Goal: Task Accomplishment & Management: Complete application form

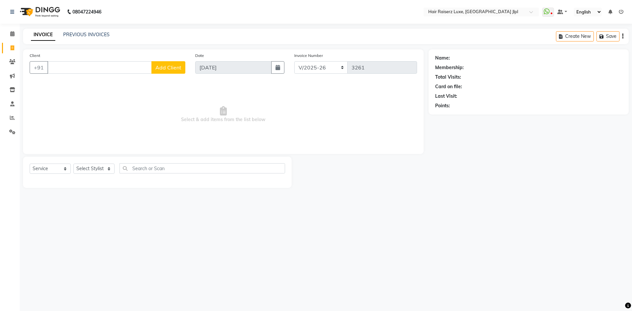
select select "5409"
select select "service"
click at [84, 83] on ngb-highlight "8264172152" at bounding box center [87, 82] width 33 height 7
type input "8264172152"
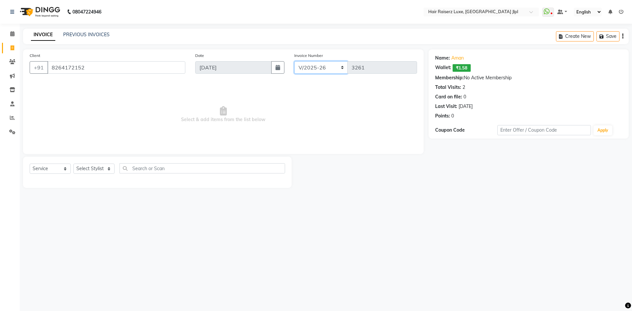
click at [320, 71] on select "FF/2025-26 PreP/2025-26 BANK/2025-26 Paytm/2025-26 CASH/2025-26 V/2025-26" at bounding box center [321, 67] width 54 height 13
click at [294, 61] on select "FF/2025-26 PreP/2025-26 BANK/2025-26 Paytm/2025-26 CASH/2025-26 V/2025-26" at bounding box center [321, 67] width 54 height 13
click at [102, 169] on select "Select Stylist [PERSON_NAME] [PERSON_NAME] [PERSON_NAME] C&Gs Vogue [PERSON_NAM…" at bounding box center [93, 169] width 41 height 10
select select "84848"
click at [73, 164] on select "Select Stylist [PERSON_NAME] [PERSON_NAME] [PERSON_NAME] C&Gs Vogue [PERSON_NAM…" at bounding box center [93, 169] width 41 height 10
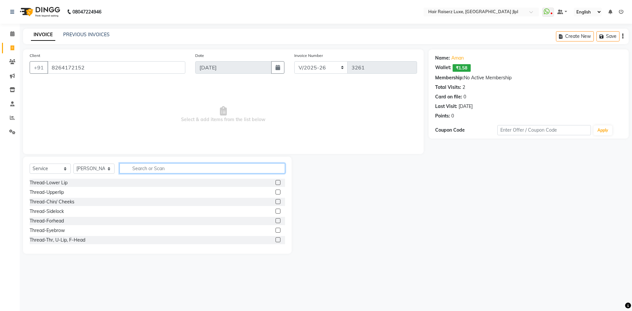
click at [153, 168] on input "text" at bounding box center [203, 168] width 166 height 10
type input "w"
click at [59, 230] on div "Thread-Eyebrow" at bounding box center [47, 230] width 35 height 7
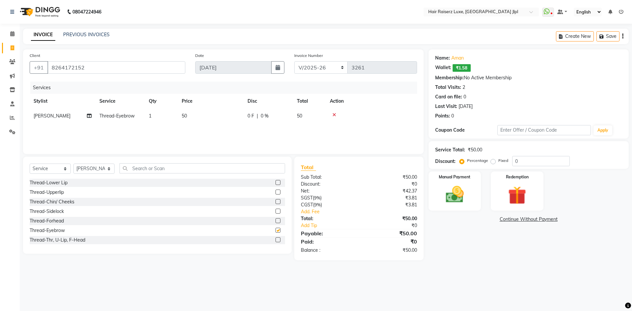
checkbox input "false"
click at [50, 191] on div "Thread-Upperlip" at bounding box center [47, 192] width 34 height 7
checkbox input "false"
click at [624, 36] on div "Create New Save" at bounding box center [592, 36] width 73 height 15
click at [623, 36] on icon "button" at bounding box center [622, 36] width 1 height 0
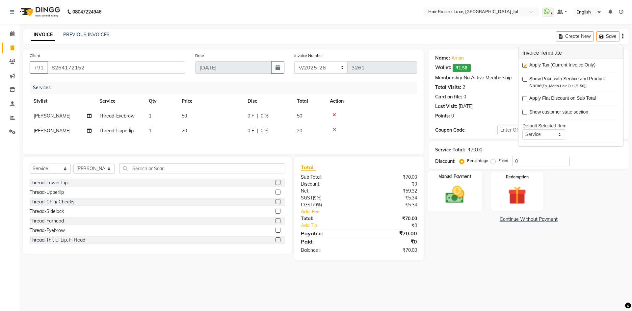
click at [461, 201] on img at bounding box center [455, 195] width 31 height 22
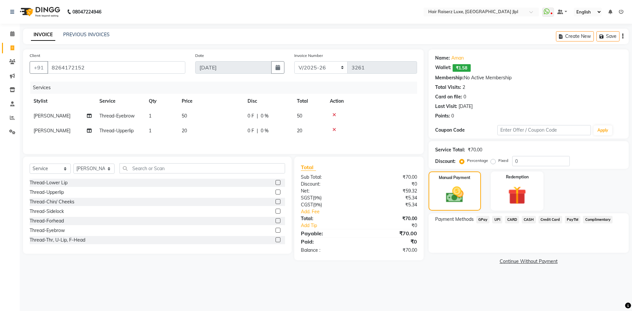
click at [496, 218] on span "UPI" at bounding box center [497, 220] width 10 height 8
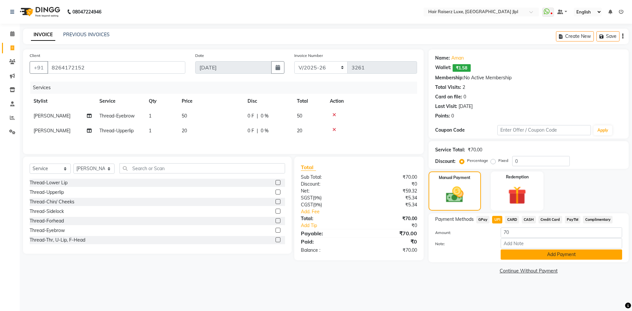
click at [504, 253] on button "Add Payment" at bounding box center [562, 255] width 122 height 10
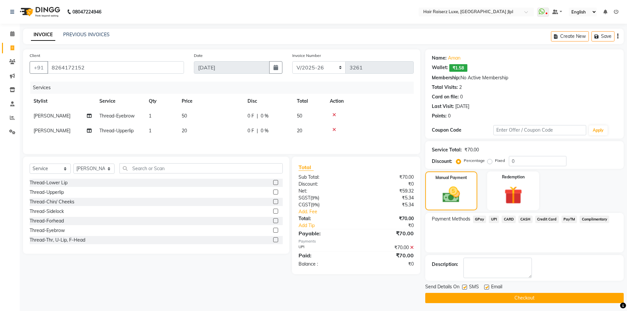
click at [489, 290] on div "Email" at bounding box center [495, 288] width 23 height 8
click at [485, 287] on label at bounding box center [486, 287] width 5 height 5
click at [485, 287] on input "checkbox" at bounding box center [486, 287] width 4 height 4
checkbox input "false"
click at [485, 296] on button "Checkout" at bounding box center [524, 298] width 199 height 10
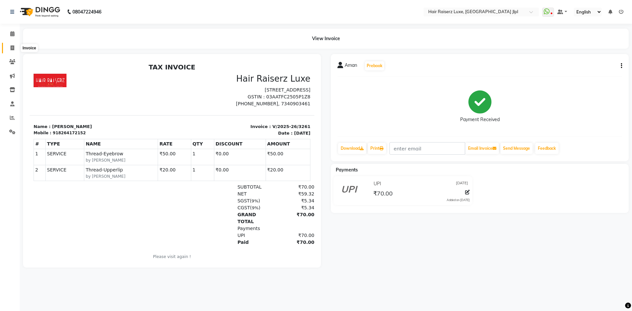
click at [12, 48] on icon at bounding box center [13, 47] width 4 height 5
select select "service"
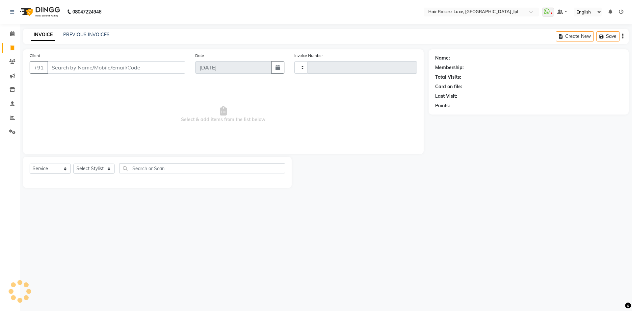
type input "3262"
select select "5409"
click at [77, 70] on input "Client" at bounding box center [116, 67] width 138 height 13
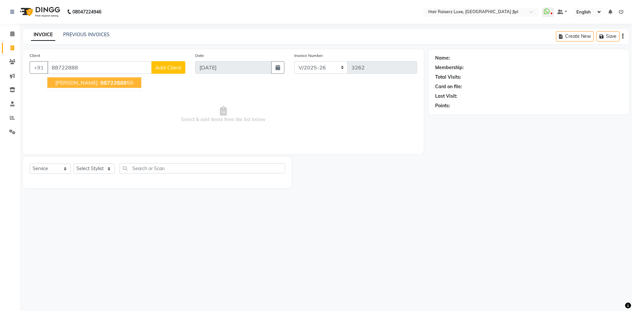
click at [100, 83] on span "88722888" at bounding box center [113, 82] width 26 height 7
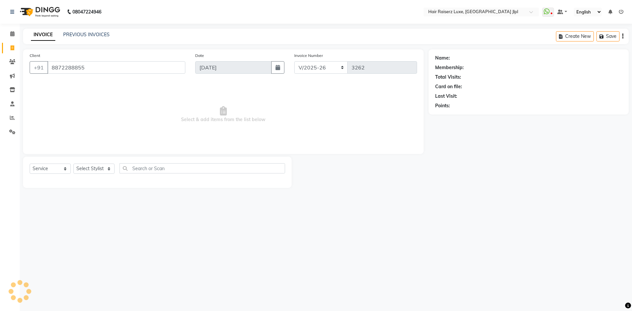
type input "8872288855"
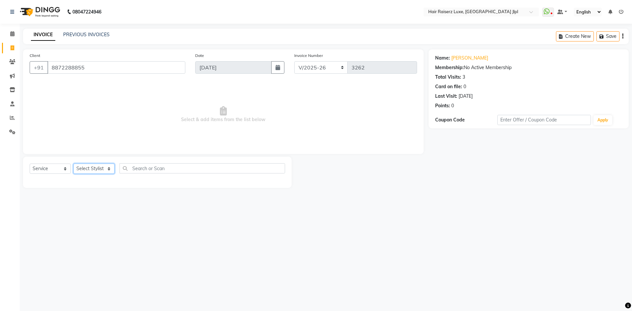
click at [84, 172] on select "Select Stylist [PERSON_NAME] [PERSON_NAME] [PERSON_NAME] C&Gs Vogue [PERSON_NAM…" at bounding box center [93, 169] width 41 height 10
select select "40513"
click at [73, 164] on select "Select Stylist [PERSON_NAME] [PERSON_NAME] [PERSON_NAME] C&Gs Vogue [PERSON_NAM…" at bounding box center [93, 169] width 41 height 10
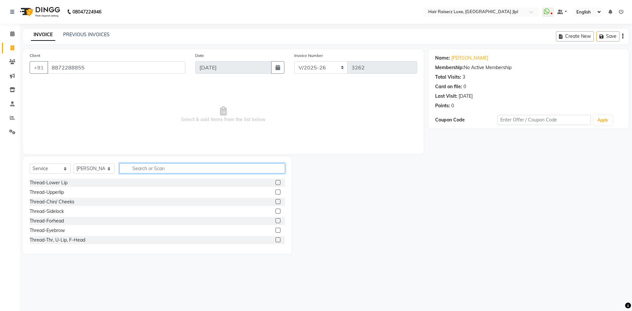
click at [141, 169] on input "text" at bounding box center [203, 168] width 166 height 10
type input "cut"
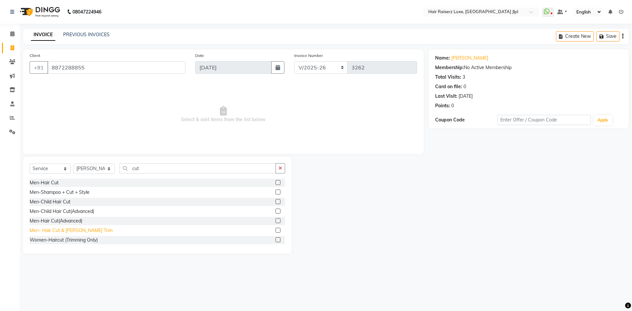
click at [76, 229] on div "Men- Hair Cut & [PERSON_NAME] Trim" at bounding box center [71, 230] width 83 height 7
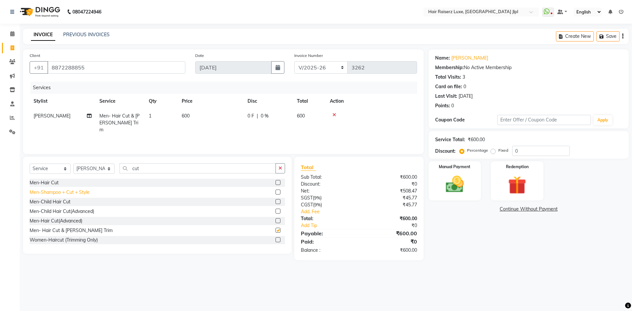
checkbox input "false"
type input "c"
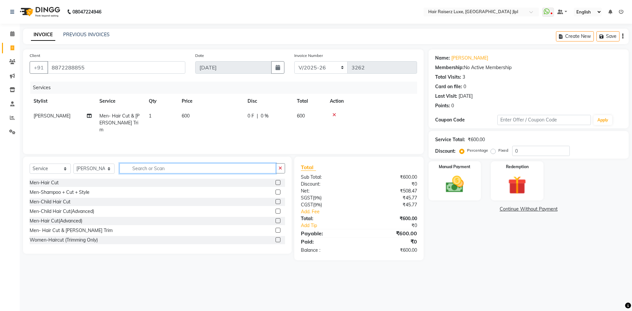
click at [147, 171] on input "text" at bounding box center [198, 168] width 156 height 10
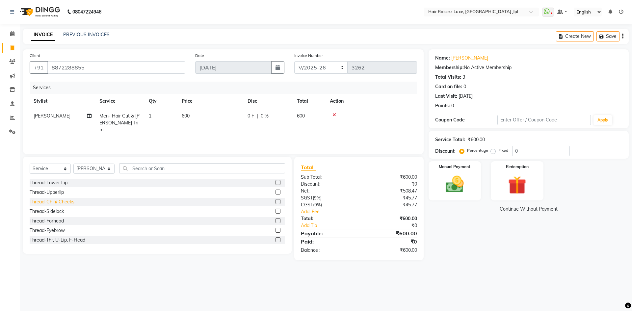
click at [65, 202] on div "Thread-Chin/ Cheeks" at bounding box center [52, 202] width 45 height 7
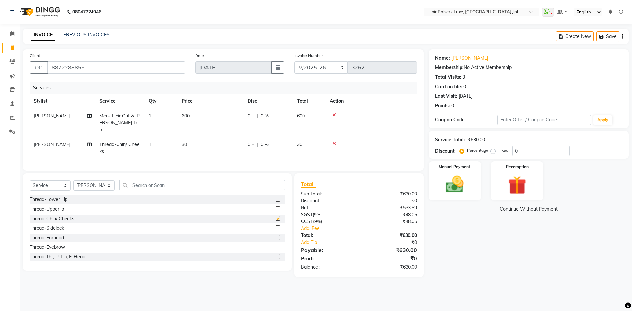
checkbox input "false"
click at [185, 142] on span "30" at bounding box center [184, 145] width 5 height 6
select select "40513"
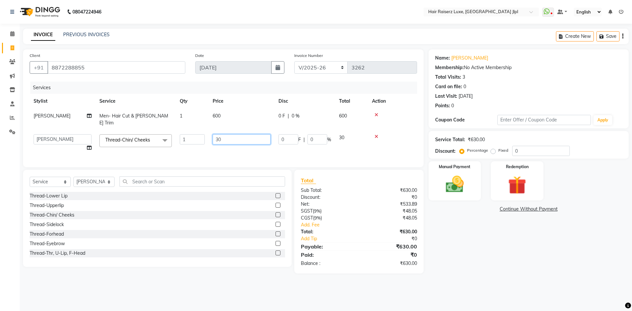
click at [219, 134] on input "30" at bounding box center [242, 139] width 58 height 10
type input "50"
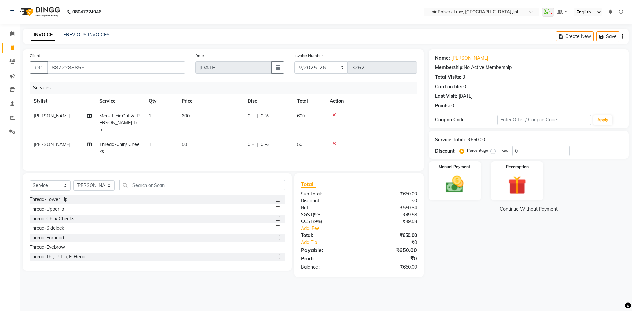
click at [515, 220] on div "Name: Sukhdev Membership: No Active Membership Total Visits: 3 Card on file: 0 …" at bounding box center [531, 163] width 205 height 228
click at [623, 37] on icon "button" at bounding box center [622, 36] width 1 height 0
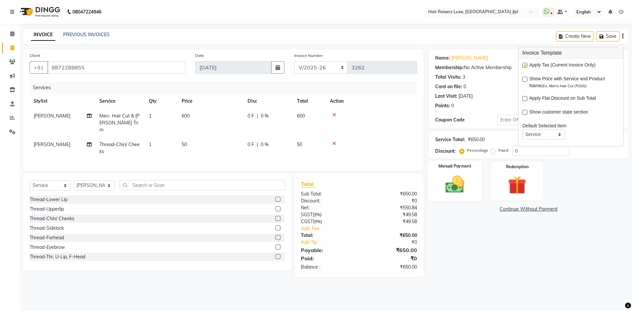
click at [452, 188] on img at bounding box center [455, 185] width 31 height 22
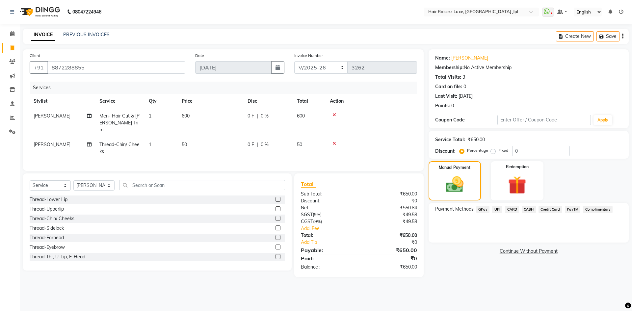
click at [497, 210] on span "UPI" at bounding box center [497, 210] width 10 height 8
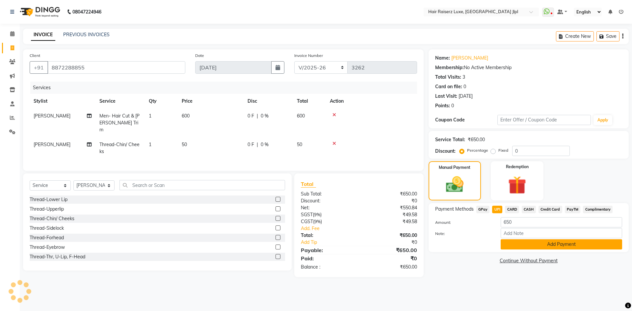
click at [512, 243] on button "Add Payment" at bounding box center [562, 244] width 122 height 10
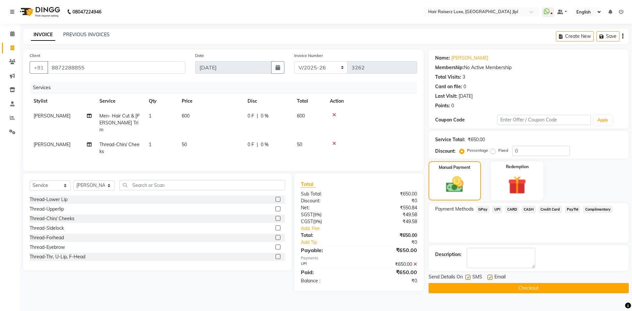
click at [491, 279] on label at bounding box center [490, 277] width 5 height 5
click at [491, 279] on input "checkbox" at bounding box center [490, 278] width 4 height 4
checkbox input "false"
click at [490, 289] on button "Checkout" at bounding box center [529, 288] width 200 height 10
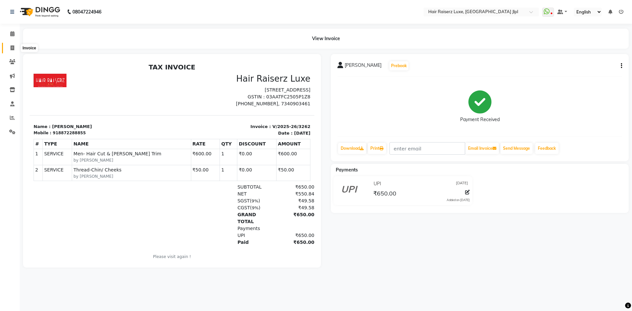
click at [15, 50] on span at bounding box center [13, 48] width 12 height 8
select select "5409"
select select "service"
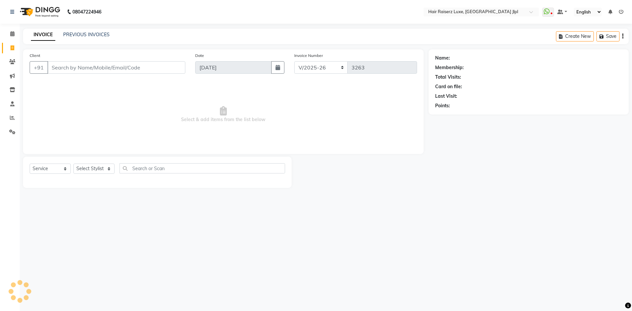
click at [69, 72] on input "Client" at bounding box center [116, 67] width 138 height 13
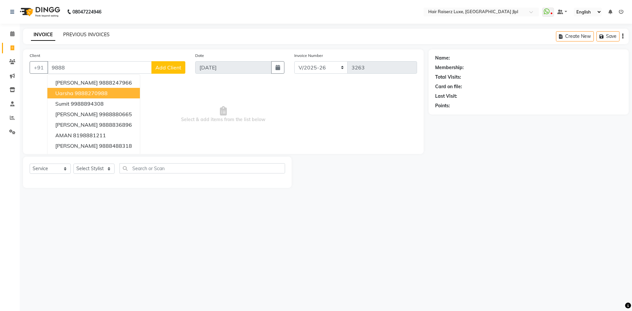
type input "9888"
click at [93, 35] on link "PREVIOUS INVOICES" at bounding box center [86, 35] width 46 height 6
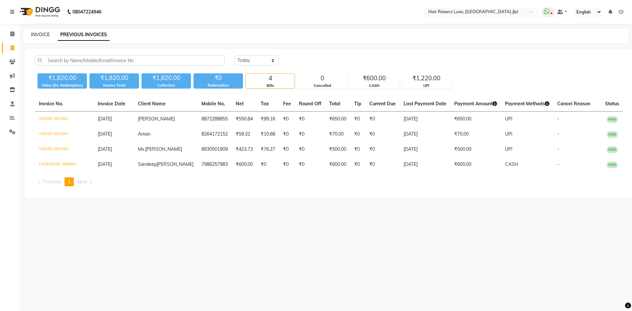
click at [39, 35] on link "INVOICE" at bounding box center [40, 35] width 19 height 6
select select "5409"
select select "service"
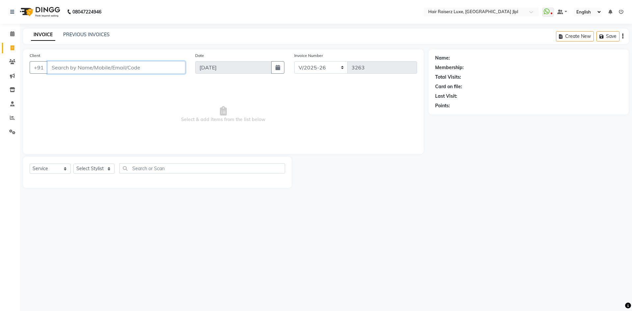
click at [109, 68] on input "Client" at bounding box center [116, 67] width 138 height 13
click at [71, 70] on input "Client" at bounding box center [116, 67] width 138 height 13
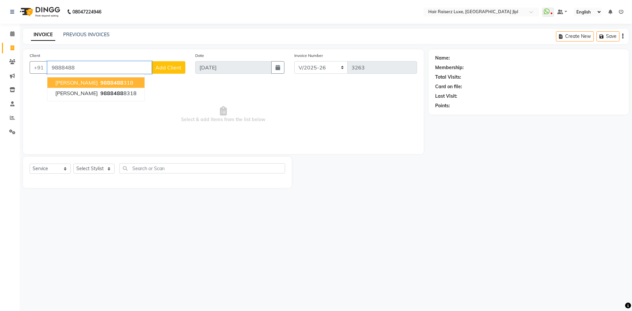
click at [116, 84] on button "Amrinder 9888488 318" at bounding box center [95, 82] width 97 height 11
type input "9888488318"
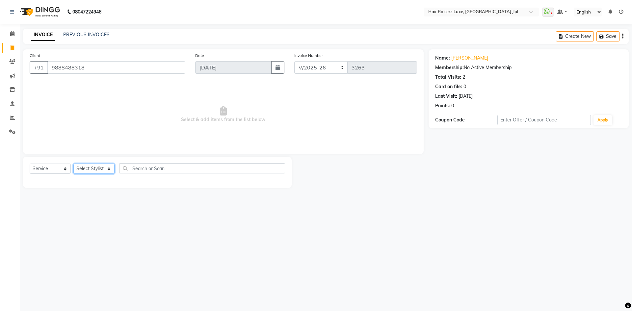
click at [104, 171] on select "Select Stylist [PERSON_NAME] [PERSON_NAME] [PERSON_NAME] C&Gs Vogue [PERSON_NAM…" at bounding box center [93, 169] width 41 height 10
select select "40513"
click at [73, 164] on select "Select Stylist [PERSON_NAME] [PERSON_NAME] [PERSON_NAME] C&Gs Vogue [PERSON_NAM…" at bounding box center [93, 169] width 41 height 10
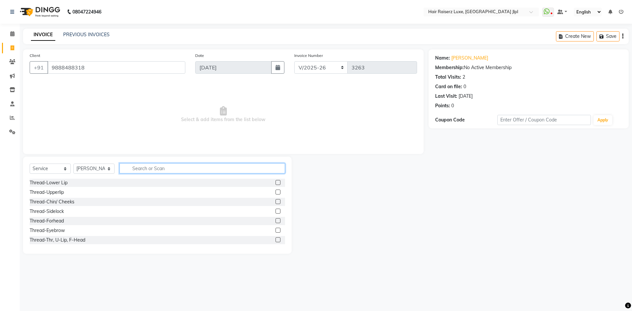
click at [144, 169] on input "text" at bounding box center [203, 168] width 166 height 10
type input "cut"
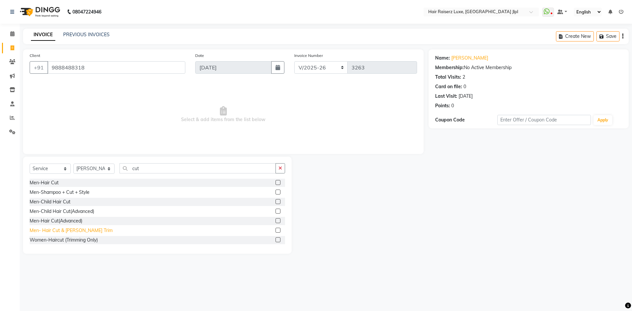
click at [68, 232] on div "Men- Hair Cut & [PERSON_NAME] Trim" at bounding box center [71, 230] width 83 height 7
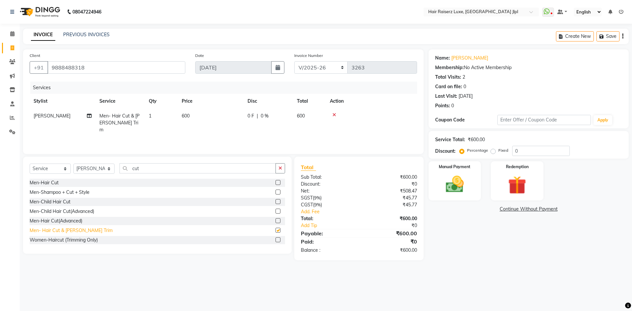
checkbox input "false"
click at [310, 68] on select "FF/2025-26 PreP/2025-26 BANK/2025-26 Paytm/2025-26 CASH/2025-26 V/2025-26" at bounding box center [321, 67] width 54 height 13
select select "8497"
click at [294, 61] on select "FF/2025-26 PreP/2025-26 BANK/2025-26 Paytm/2025-26 CASH/2025-26 V/2025-26" at bounding box center [321, 67] width 54 height 13
type input "0648"
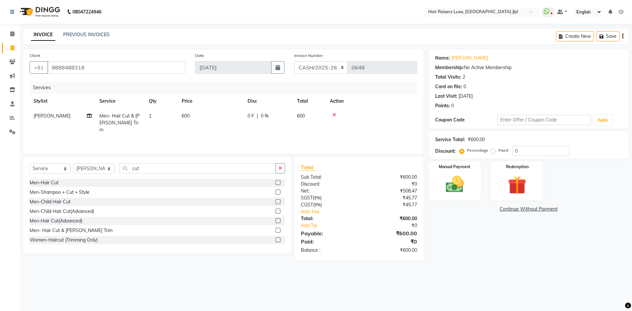
click at [623, 37] on icon "button" at bounding box center [622, 36] width 1 height 0
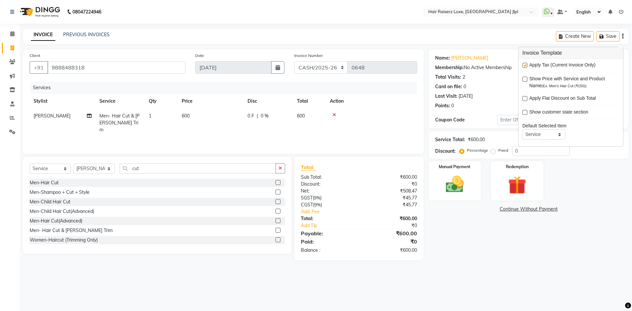
click at [523, 66] on label at bounding box center [525, 65] width 5 height 5
click at [523, 66] on input "checkbox" at bounding box center [525, 66] width 4 height 4
checkbox input "false"
click at [462, 201] on div "Manual Payment" at bounding box center [454, 181] width 55 height 41
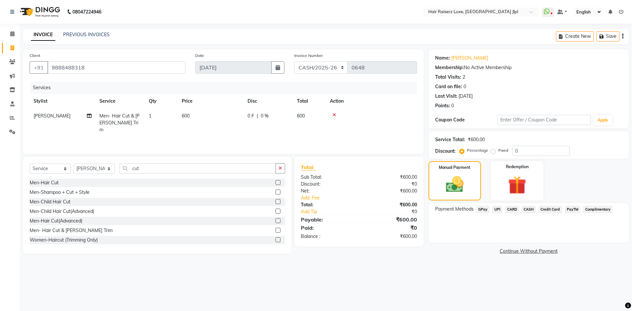
click at [534, 211] on span "CASH" at bounding box center [529, 210] width 14 height 8
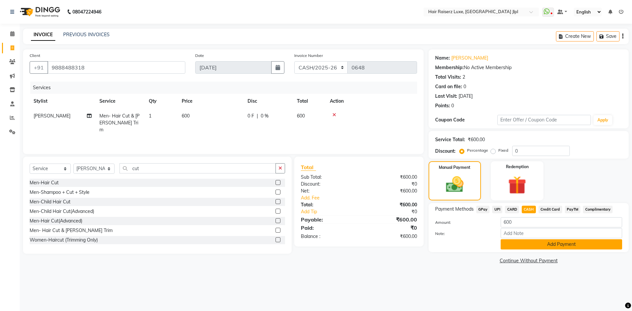
click at [534, 248] on button "Add Payment" at bounding box center [562, 244] width 122 height 10
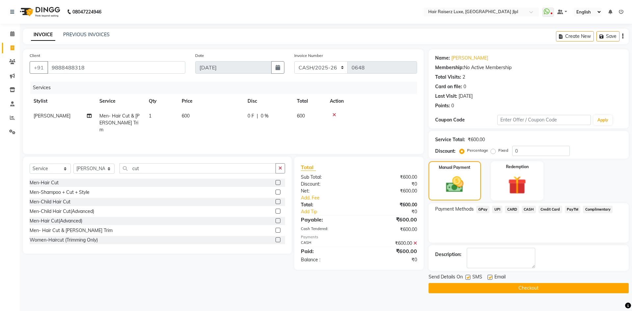
click at [489, 278] on label at bounding box center [490, 277] width 5 height 5
click at [489, 278] on input "checkbox" at bounding box center [490, 278] width 4 height 4
checkbox input "false"
click at [488, 288] on button "Checkout" at bounding box center [529, 288] width 200 height 10
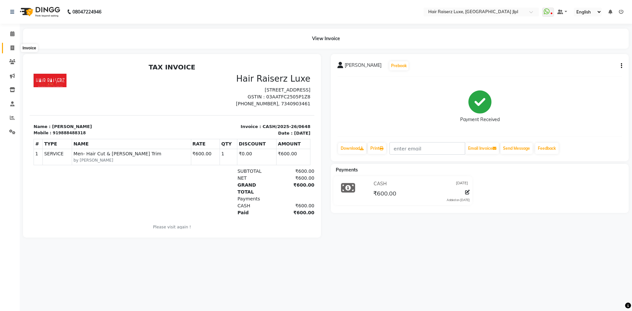
click at [14, 47] on icon at bounding box center [13, 47] width 4 height 5
select select "service"
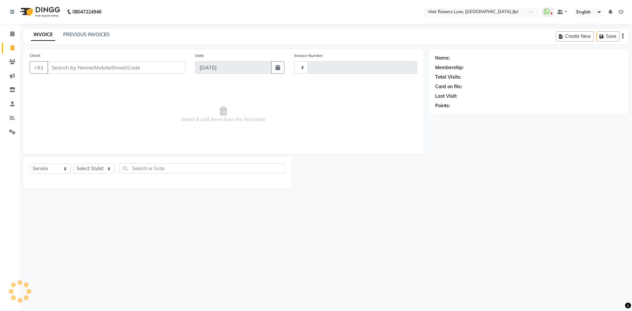
type input "3263"
select select "5409"
click at [104, 35] on link "PREVIOUS INVOICES" at bounding box center [86, 35] width 46 height 6
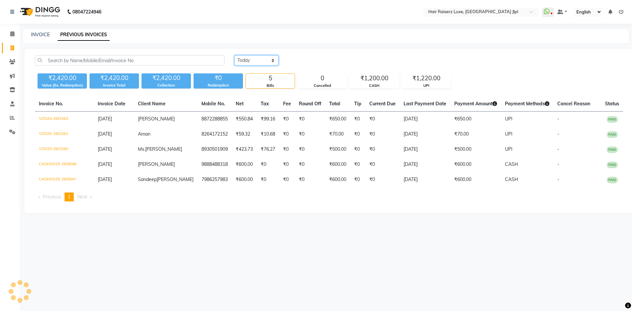
click at [251, 59] on select "[DATE] [DATE] Custom Range" at bounding box center [256, 60] width 44 height 10
select select "[DATE]"
click at [234, 55] on select "[DATE] [DATE] Custom Range" at bounding box center [256, 60] width 44 height 10
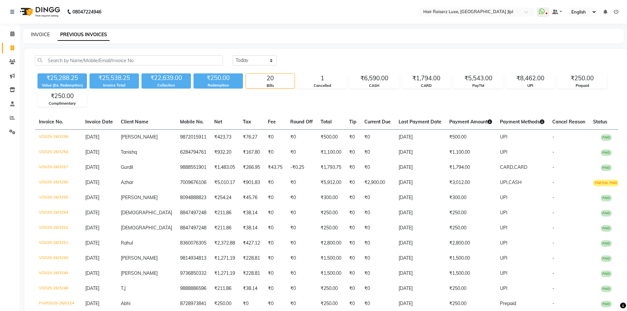
click at [35, 35] on link "INVOICE" at bounding box center [40, 35] width 19 height 6
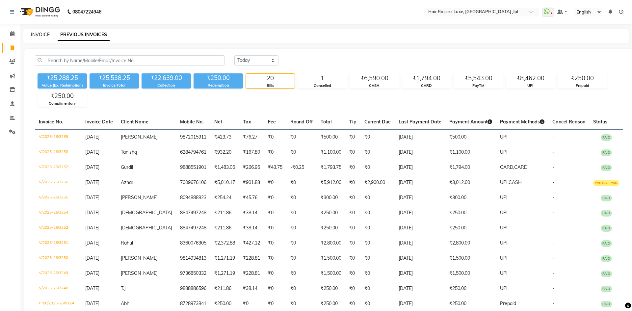
select select "5409"
select select "service"
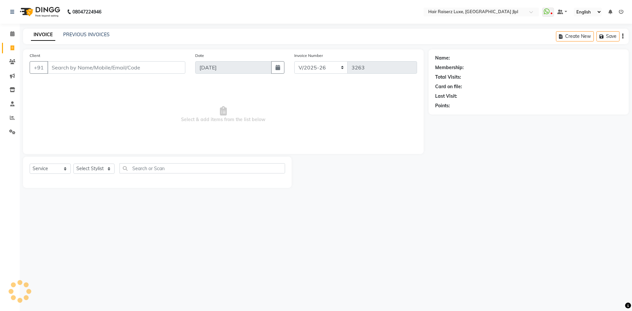
click at [91, 70] on input "Client" at bounding box center [116, 67] width 138 height 13
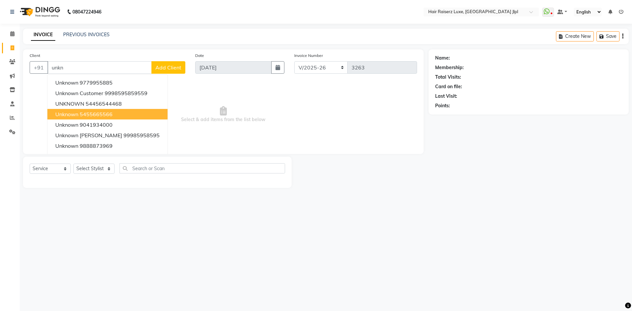
click at [98, 114] on ngb-highlight "5455665566" at bounding box center [96, 114] width 33 height 7
type input "5455665566"
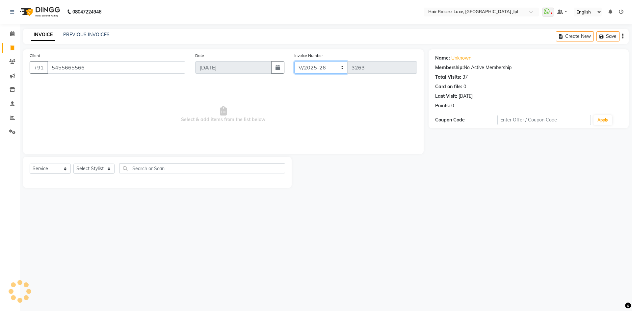
click at [327, 69] on select "FF/2025-26 PreP/2025-26 BANK/2025-26 Paytm/2025-26 CASH/2025-26 V/2025-26" at bounding box center [321, 67] width 54 height 13
select select "8497"
click at [294, 61] on select "FF/2025-26 PreP/2025-26 BANK/2025-26 Paytm/2025-26 CASH/2025-26 V/2025-26" at bounding box center [321, 67] width 54 height 13
type input "0649"
click at [622, 37] on div "Create New Save" at bounding box center [592, 36] width 73 height 15
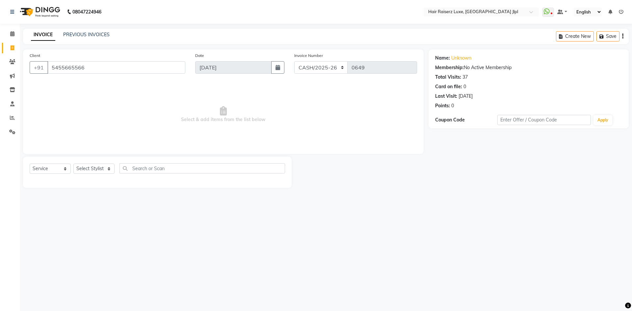
click at [622, 37] on icon "button" at bounding box center [622, 36] width 1 height 0
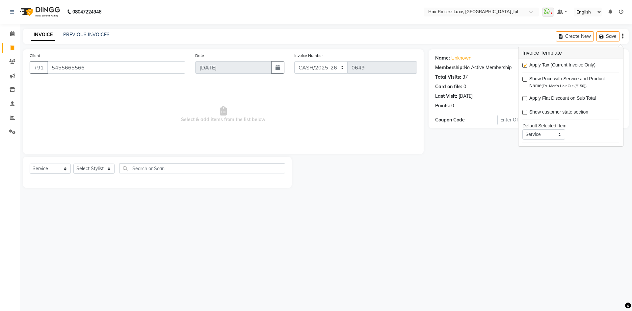
click at [527, 66] on label at bounding box center [525, 65] width 5 height 5
click at [527, 66] on input "checkbox" at bounding box center [525, 66] width 4 height 4
checkbox input "false"
click at [94, 168] on select "Select Stylist [PERSON_NAME] [PERSON_NAME] [PERSON_NAME] C&Gs Vogue [PERSON_NAM…" at bounding box center [93, 169] width 41 height 10
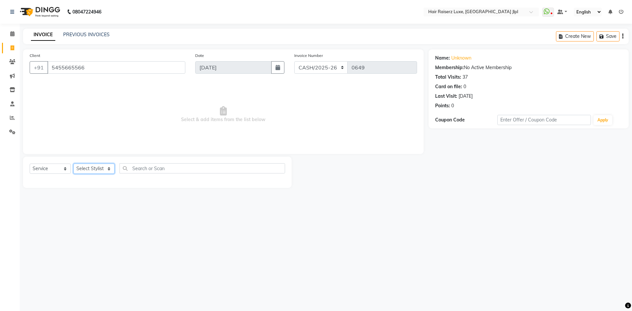
select select "36165"
click at [73, 164] on select "Select Stylist [PERSON_NAME] [PERSON_NAME] [PERSON_NAME] C&Gs Vogue [PERSON_NAM…" at bounding box center [93, 169] width 41 height 10
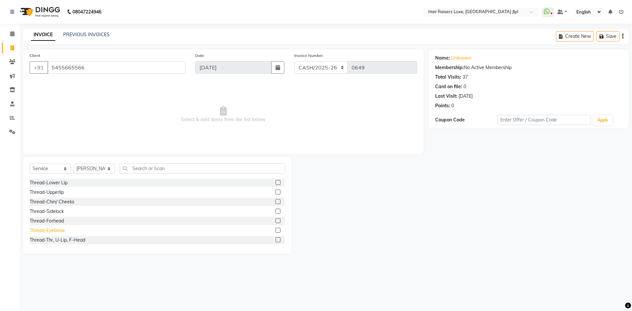
click at [55, 231] on div "Thread-Eyebrow" at bounding box center [47, 230] width 35 height 7
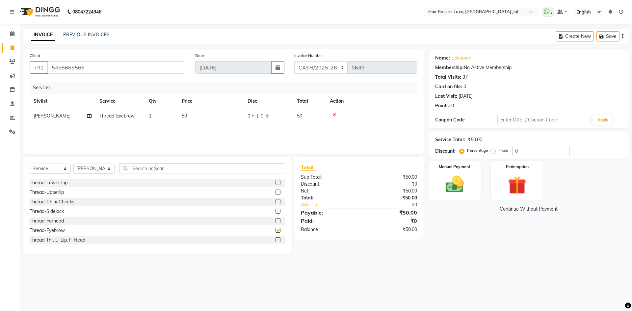
checkbox input "false"
click at [623, 37] on icon "button" at bounding box center [622, 36] width 1 height 0
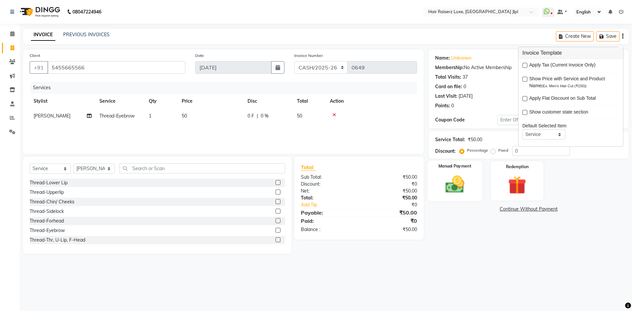
click at [452, 186] on img at bounding box center [455, 185] width 31 height 22
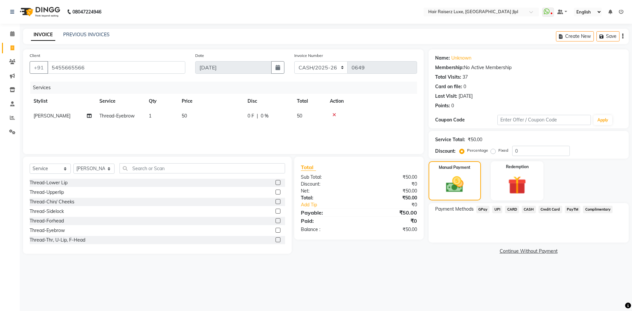
click at [529, 209] on span "CASH" at bounding box center [529, 210] width 14 height 8
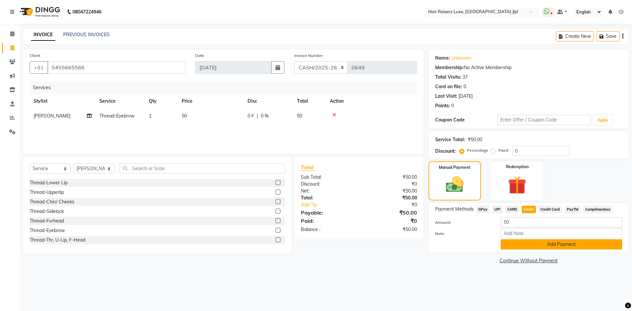
click at [516, 248] on button "Add Payment" at bounding box center [562, 244] width 122 height 10
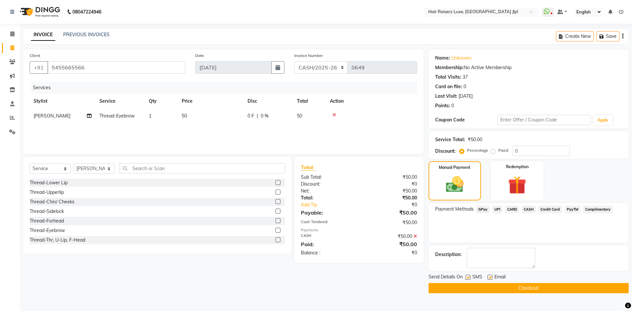
click at [490, 277] on label at bounding box center [490, 277] width 5 height 5
click at [490, 277] on input "checkbox" at bounding box center [490, 278] width 4 height 4
checkbox input "false"
click at [490, 289] on button "Checkout" at bounding box center [529, 288] width 200 height 10
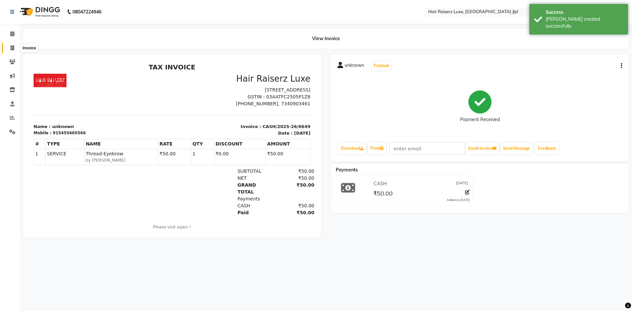
drag, startPoint x: 13, startPoint y: 46, endPoint x: 18, endPoint y: 49, distance: 6.6
click at [13, 46] on icon at bounding box center [13, 47] width 4 height 5
select select "service"
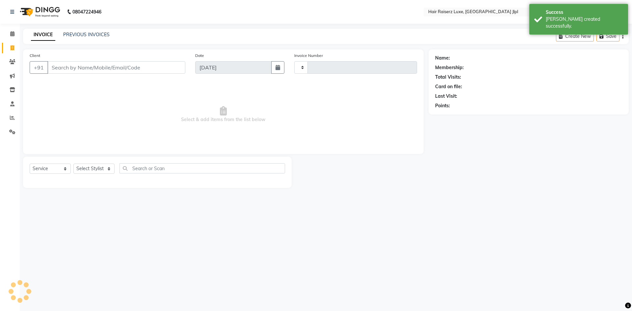
type input "3263"
select select "5409"
drag, startPoint x: 54, startPoint y: 62, endPoint x: 56, endPoint y: 65, distance: 3.5
click at [55, 62] on input "Client" at bounding box center [116, 67] width 138 height 13
click at [77, 66] on input "Client" at bounding box center [116, 67] width 138 height 13
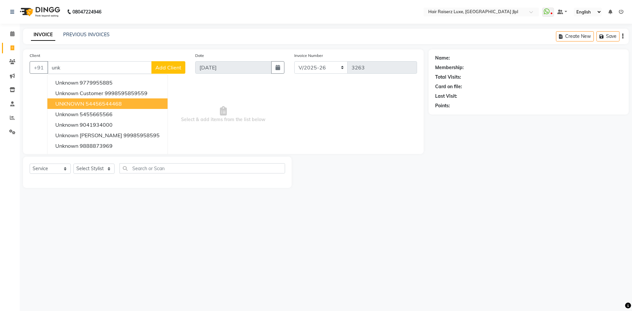
click at [78, 102] on span "UNKNOWN" at bounding box center [69, 103] width 29 height 7
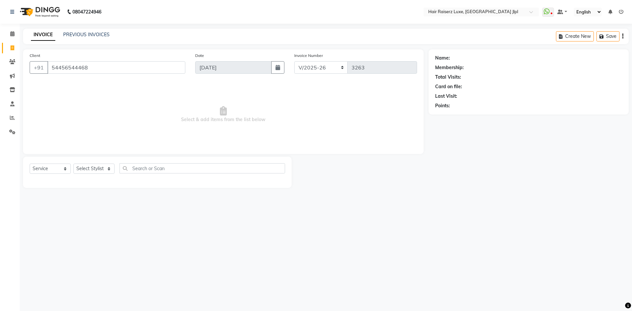
type input "54456544468"
click at [102, 171] on select "Select Stylist [PERSON_NAME] [PERSON_NAME] [PERSON_NAME] C&Gs Vogue [PERSON_NAM…" at bounding box center [93, 169] width 41 height 10
select select "68900"
click at [73, 164] on select "Select Stylist [PERSON_NAME] [PERSON_NAME] [PERSON_NAME] C&Gs Vogue [PERSON_NAM…" at bounding box center [93, 169] width 41 height 10
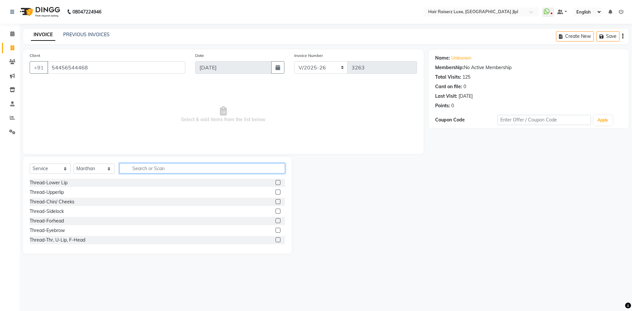
click at [145, 170] on input "text" at bounding box center [203, 168] width 166 height 10
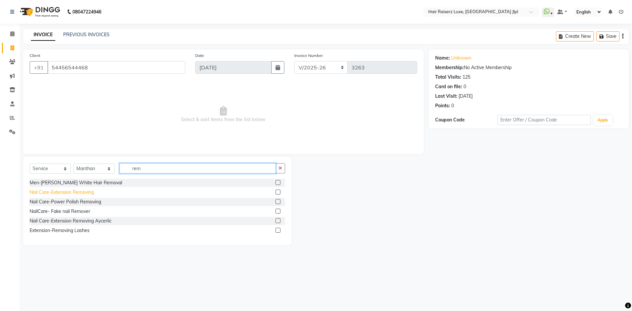
type input "rem"
click at [94, 192] on div "Nail Care-Extension Removing" at bounding box center [62, 192] width 64 height 7
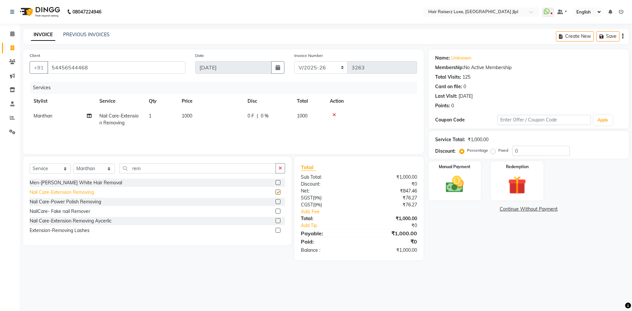
checkbox input "false"
click at [335, 115] on icon at bounding box center [335, 115] width 4 height 5
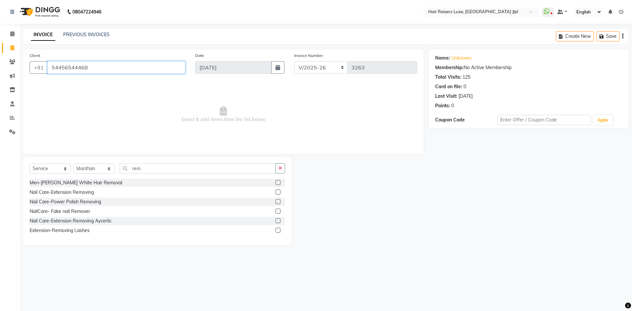
drag, startPoint x: 110, startPoint y: 69, endPoint x: 5, endPoint y: 84, distance: 106.1
click at [5, 84] on app-home "08047224946 Select Location × Hair Raiserz Luxe, Sector 91 Jlpl WhatsApp Status…" at bounding box center [316, 127] width 632 height 255
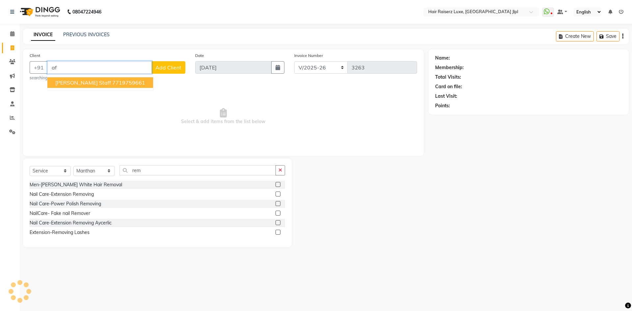
type input "a"
click at [104, 83] on ngb-highlight "8057997120" at bounding box center [101, 82] width 33 height 7
type input "8057997120"
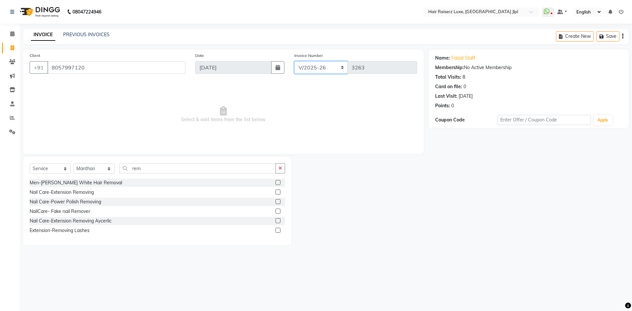
click at [322, 72] on select "FF/2025-26 PreP/2025-26 BANK/2025-26 Paytm/2025-26 CASH/2025-26 V/2025-26" at bounding box center [321, 67] width 54 height 13
click at [90, 169] on select "Select Stylist [PERSON_NAME] [PERSON_NAME] [PERSON_NAME] C&Gs Vogue [PERSON_NAM…" at bounding box center [93, 169] width 41 height 10
select select "84848"
click at [73, 164] on select "Select Stylist [PERSON_NAME] [PERSON_NAME] [PERSON_NAME] C&Gs Vogue [PERSON_NAM…" at bounding box center [93, 169] width 41 height 10
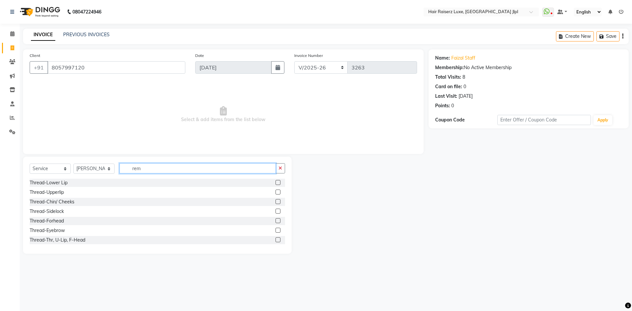
click at [156, 171] on input "rem" at bounding box center [198, 168] width 156 height 10
type input "r"
type input "wax fr"
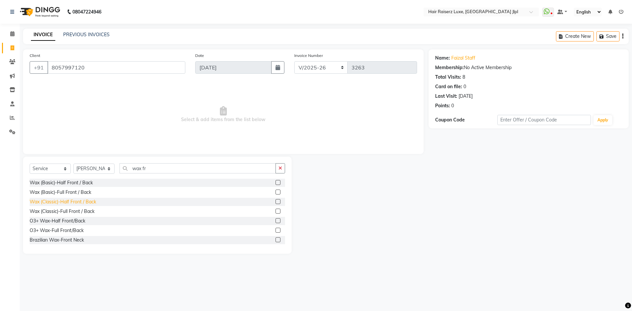
click at [88, 204] on div "Wax (Classic)-Half Front / Back" at bounding box center [63, 202] width 67 height 7
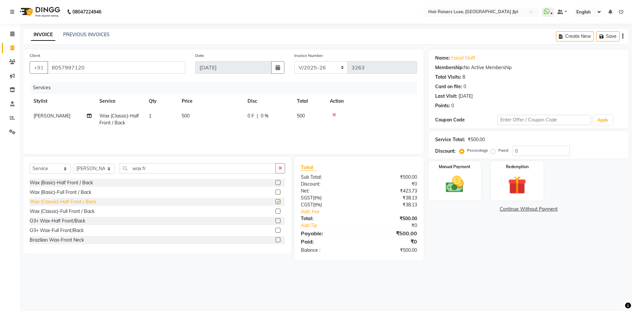
checkbox input "false"
click at [183, 117] on span "500" at bounding box center [186, 116] width 8 height 6
select select "84848"
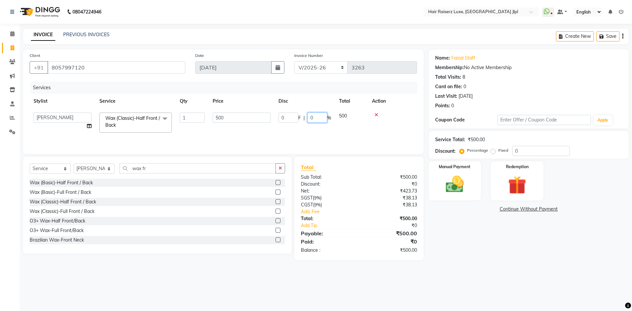
drag, startPoint x: 314, startPoint y: 119, endPoint x: 301, endPoint y: 122, distance: 13.4
click at [301, 121] on div "0 F | 0 %" at bounding box center [305, 118] width 53 height 10
drag, startPoint x: 229, startPoint y: 118, endPoint x: 218, endPoint y: 118, distance: 10.9
click at [177, 115] on td "1" at bounding box center [161, 120] width 33 height 22
select select "84848"
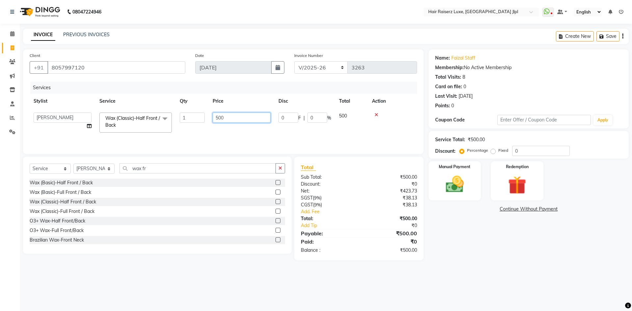
drag, startPoint x: 241, startPoint y: 118, endPoint x: 152, endPoint y: 122, distance: 89.0
click at [152, 122] on tr "Abhishek Aftab Ajay Anand Bhoomika Bilal C&Gs Vogue Chhavi Duati Faizal Jagjit …" at bounding box center [224, 123] width 388 height 28
type input "450"
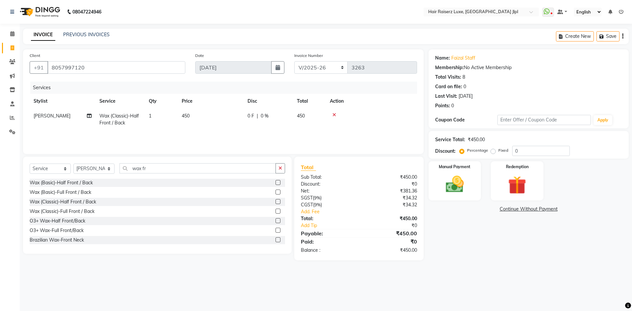
click at [482, 244] on div "Name: Faizal Staff Membership: No Active Membership Total Visits: 8 Card on fil…" at bounding box center [531, 154] width 205 height 211
click at [259, 118] on div "0 F | 0 %" at bounding box center [268, 116] width 41 height 7
select select "84848"
drag, startPoint x: 316, startPoint y: 117, endPoint x: 281, endPoint y: 117, distance: 35.2
click at [281, 117] on div "0 F | 0 %" at bounding box center [305, 118] width 53 height 10
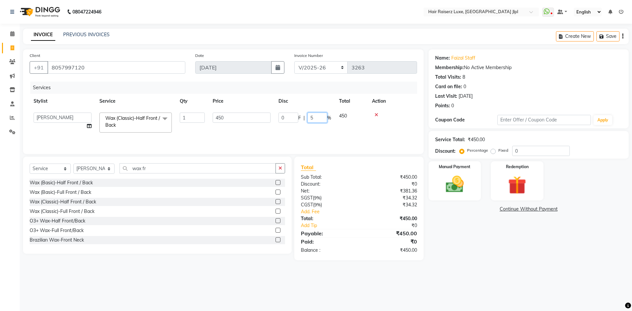
type input "50"
click at [472, 281] on div "08047224946 Select Location × Hair Raiserz Luxe, Sector 91 Jlpl WhatsApp Status…" at bounding box center [316, 155] width 632 height 311
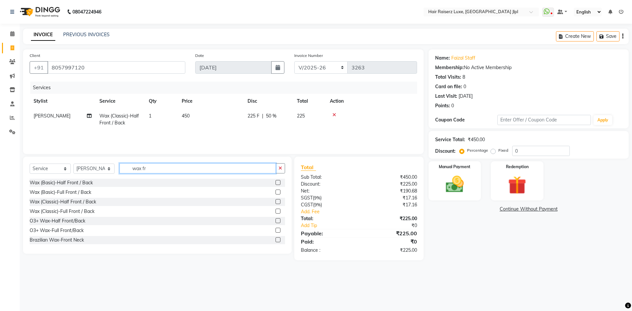
click at [235, 171] on input "wax fr" at bounding box center [198, 168] width 156 height 10
type input "wax"
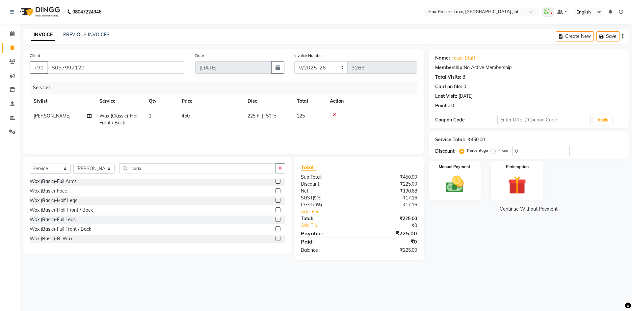
click at [276, 241] on div at bounding box center [281, 239] width 10 height 8
click at [82, 197] on div "Wax (Classic)-Half Arms" at bounding box center [56, 196] width 52 height 7
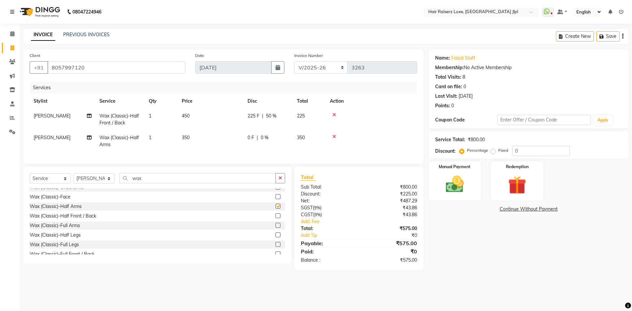
checkbox input "false"
click at [260, 135] on div "0 F | 0 %" at bounding box center [268, 137] width 41 height 7
select select "84848"
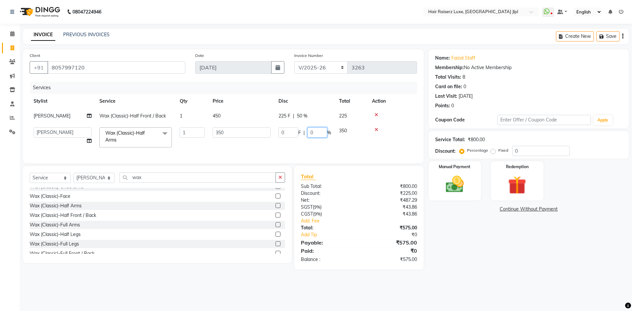
click at [310, 134] on input "0" at bounding box center [318, 132] width 20 height 10
type input "50"
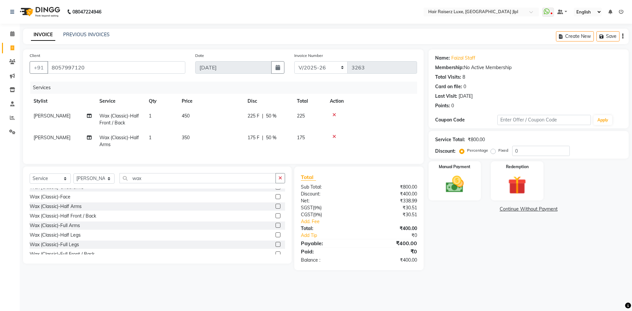
click at [477, 209] on link "Continue Without Payment" at bounding box center [529, 209] width 198 height 7
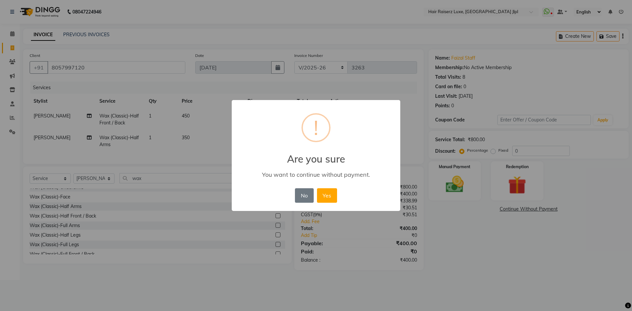
click at [455, 242] on div "× ! Are you sure You want to continue without payment. No No Yes" at bounding box center [316, 155] width 632 height 311
click at [310, 200] on button "No" at bounding box center [304, 195] width 18 height 14
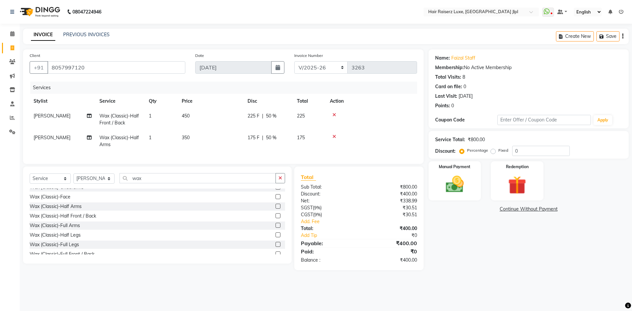
click at [624, 35] on div "Create New Save" at bounding box center [592, 36] width 73 height 15
click at [623, 37] on icon "button" at bounding box center [622, 36] width 1 height 0
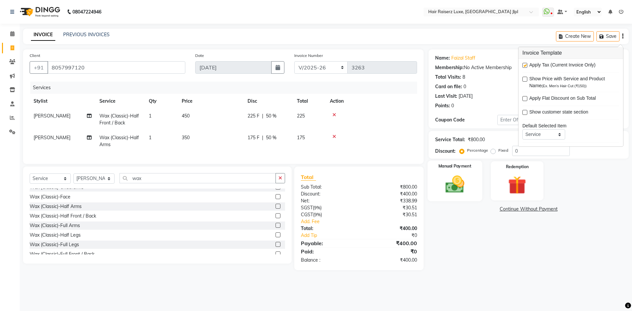
click at [439, 175] on div "Manual Payment" at bounding box center [454, 181] width 55 height 41
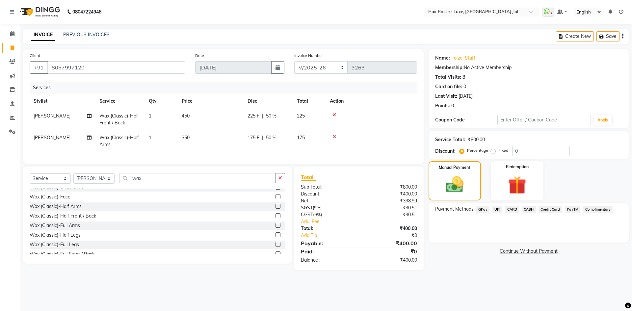
click at [499, 211] on span "UPI" at bounding box center [497, 210] width 10 height 8
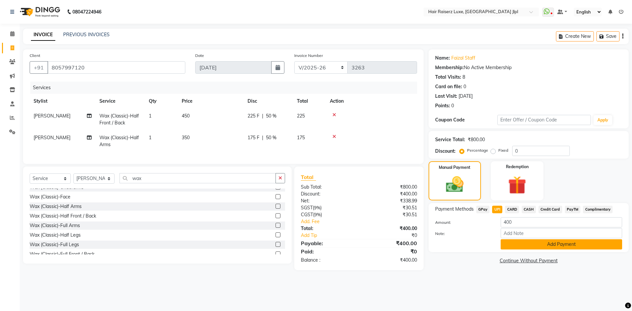
click at [519, 245] on button "Add Payment" at bounding box center [562, 244] width 122 height 10
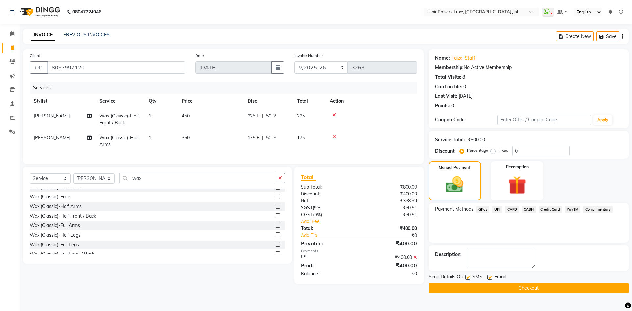
click at [489, 278] on label at bounding box center [490, 277] width 5 height 5
click at [489, 278] on input "checkbox" at bounding box center [490, 278] width 4 height 4
checkbox input "false"
click at [491, 285] on button "Checkout" at bounding box center [529, 288] width 200 height 10
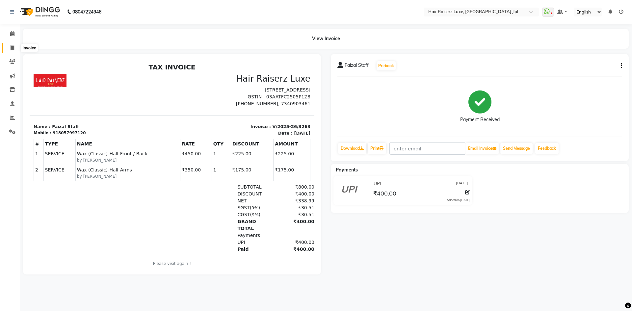
click at [11, 49] on icon at bounding box center [13, 47] width 4 height 5
select select "5409"
select select "service"
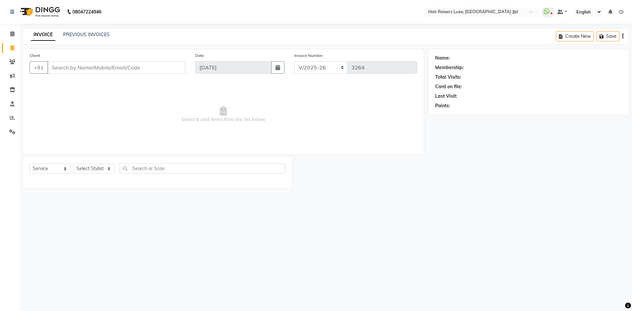
click at [94, 69] on input "Client" at bounding box center [116, 67] width 138 height 13
click at [72, 35] on link "PREVIOUS INVOICES" at bounding box center [86, 35] width 46 height 6
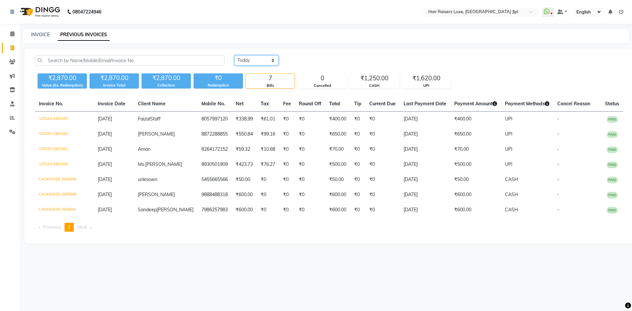
click at [250, 64] on select "[DATE] [DATE] Custom Range" at bounding box center [256, 60] width 44 height 10
select select "[DATE]"
click at [234, 55] on select "[DATE] [DATE] Custom Range" at bounding box center [256, 60] width 44 height 10
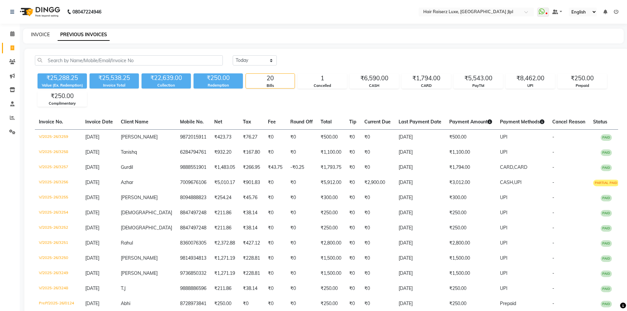
click at [44, 34] on link "INVOICE" at bounding box center [40, 35] width 19 height 6
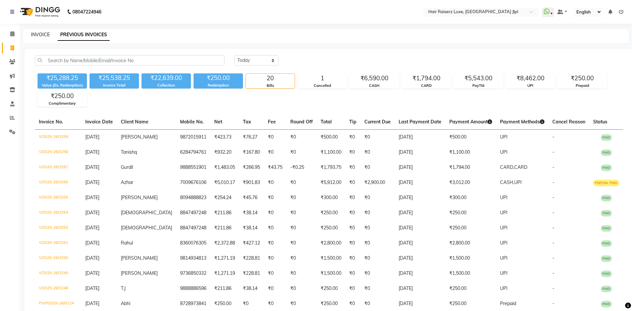
select select "5409"
select select "service"
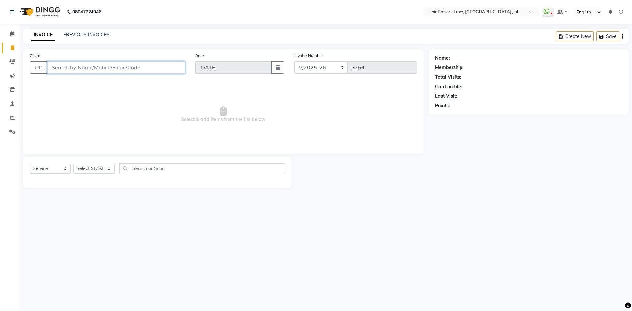
click at [85, 69] on input "Client" at bounding box center [116, 67] width 138 height 13
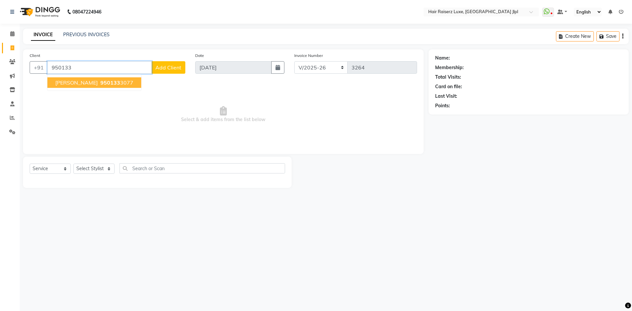
click at [100, 83] on span "950133" at bounding box center [110, 82] width 20 height 7
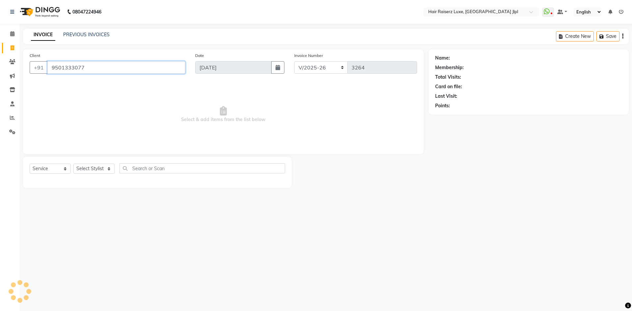
type input "9501333077"
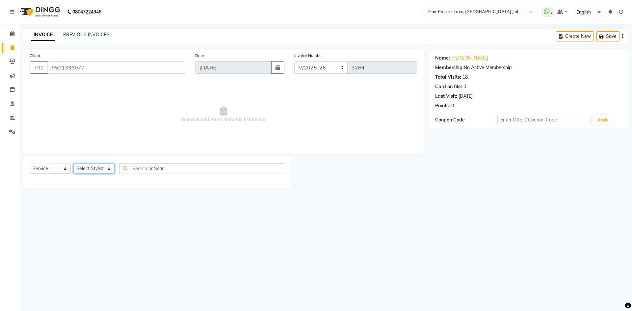
click at [106, 170] on select "Select Stylist [PERSON_NAME] [PERSON_NAME] [PERSON_NAME] C&Gs Vogue [PERSON_NAM…" at bounding box center [93, 169] width 41 height 10
select select "37832"
click at [73, 164] on select "Select Stylist [PERSON_NAME] [PERSON_NAME] [PERSON_NAME] C&Gs Vogue [PERSON_NAM…" at bounding box center [93, 169] width 41 height 10
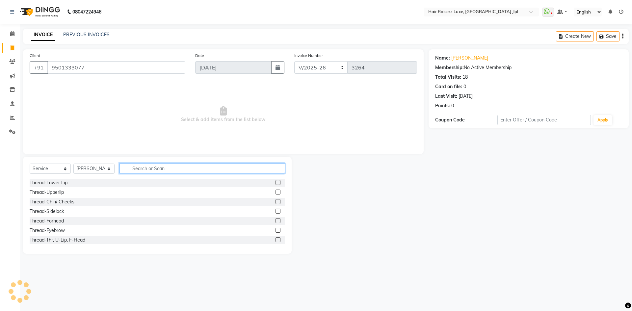
click at [138, 169] on input "text" at bounding box center [203, 168] width 166 height 10
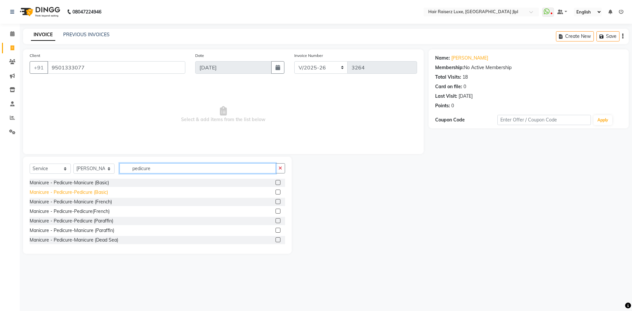
type input "pedicure"
click at [57, 192] on div "Manicure - Pedicure-Pedicure (Basic)" at bounding box center [69, 192] width 78 height 7
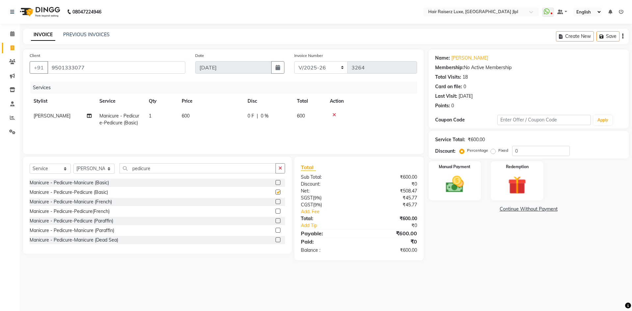
checkbox input "false"
click at [622, 35] on button "button" at bounding box center [622, 36] width 1 height 15
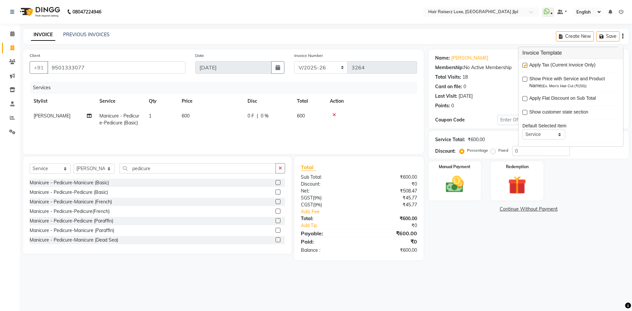
click at [526, 66] on label at bounding box center [525, 65] width 5 height 5
click at [526, 66] on input "checkbox" at bounding box center [525, 66] width 4 height 4
checkbox input "false"
click at [324, 68] on select "FF/2025-26 PreP/2025-26 BANK/2025-26 Paytm/2025-26 CASH/2025-26 V/2025-26" at bounding box center [321, 67] width 54 height 13
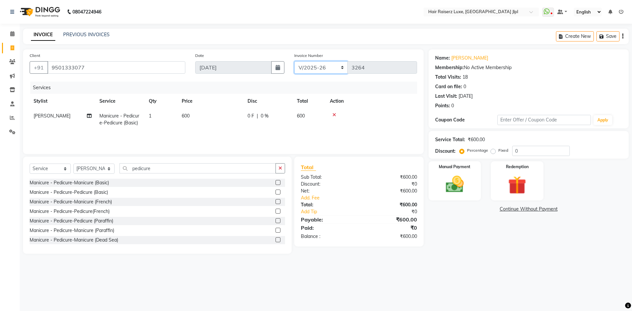
select select "8497"
click at [294, 61] on select "FF/2025-26 PreP/2025-26 BANK/2025-26 Paytm/2025-26 CASH/2025-26 V/2025-26" at bounding box center [321, 67] width 54 height 13
type input "0650"
click at [455, 181] on img at bounding box center [455, 185] width 31 height 22
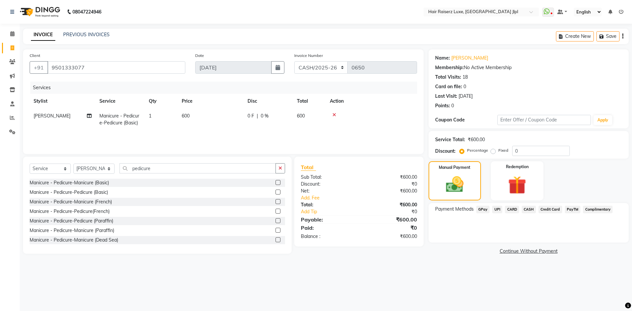
click at [528, 209] on span "CASH" at bounding box center [529, 210] width 14 height 8
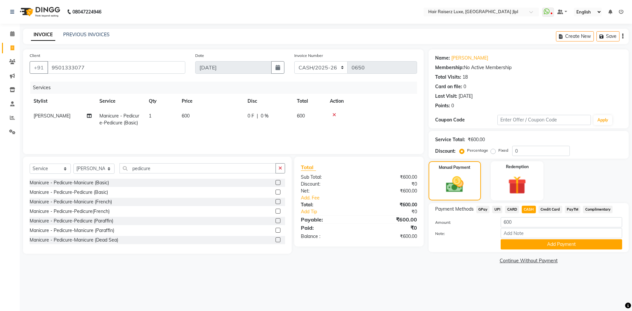
click at [528, 250] on div "Payment Methods GPay UPI CARD CASH Credit Card PayTM Complimentary Amount: 600 …" at bounding box center [529, 227] width 200 height 49
click at [524, 245] on button "Add Payment" at bounding box center [562, 244] width 122 height 10
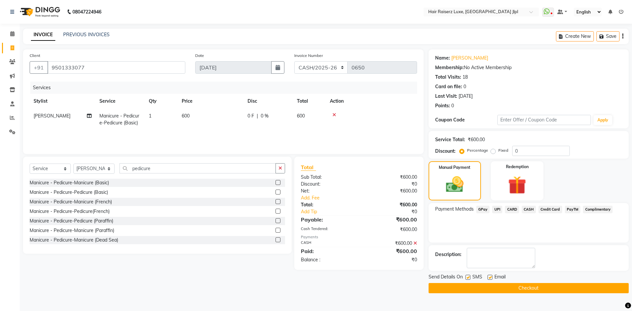
click at [490, 279] on label at bounding box center [490, 277] width 5 height 5
click at [490, 279] on input "checkbox" at bounding box center [490, 278] width 4 height 4
checkbox input "false"
click at [490, 290] on button "Checkout" at bounding box center [529, 288] width 200 height 10
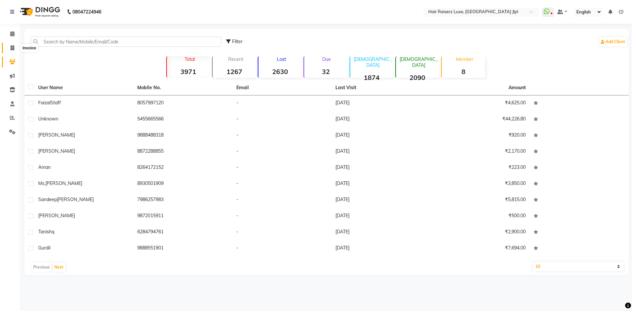
click at [12, 47] on icon at bounding box center [13, 47] width 4 height 5
select select "service"
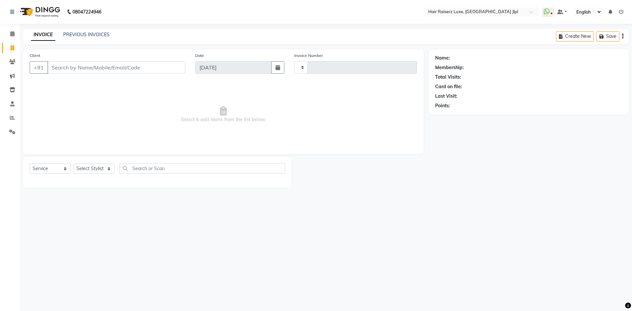
type input "3264"
select select "5409"
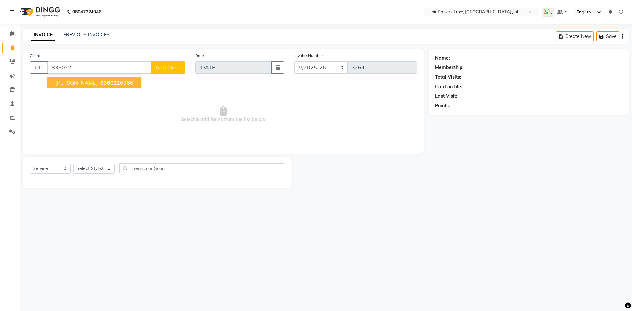
click at [70, 85] on span "[PERSON_NAME]" at bounding box center [76, 82] width 42 height 7
type input "8360226366"
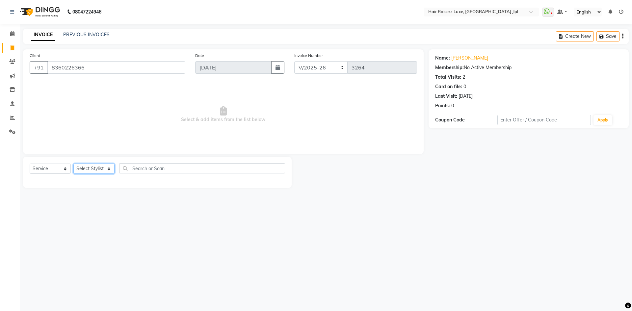
click at [94, 169] on select "Select Stylist [PERSON_NAME] [PERSON_NAME] [PERSON_NAME] C&Gs Vogue [PERSON_NAM…" at bounding box center [93, 169] width 41 height 10
select select "40513"
click at [73, 164] on select "Select Stylist [PERSON_NAME] [PERSON_NAME] [PERSON_NAME] C&Gs Vogue [PERSON_NAM…" at bounding box center [93, 169] width 41 height 10
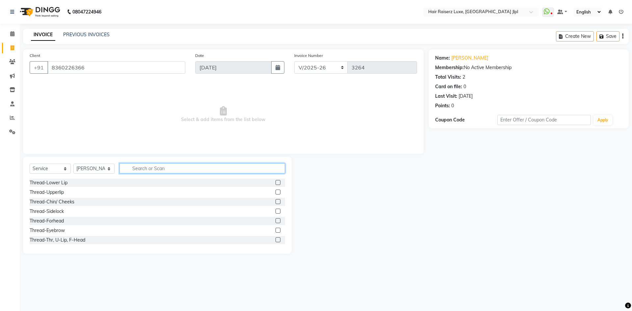
click at [131, 168] on input "text" at bounding box center [203, 168] width 166 height 10
type input "cut"
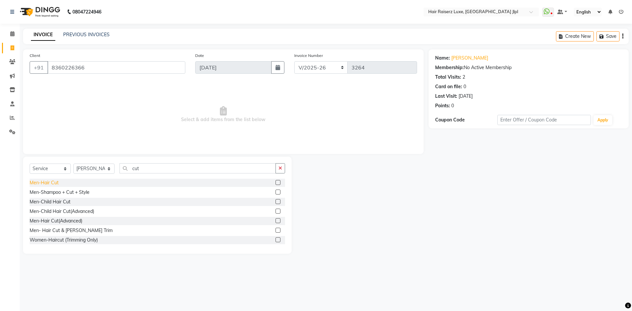
click at [53, 180] on div "Men-Hair Cut" at bounding box center [44, 182] width 29 height 7
checkbox input "false"
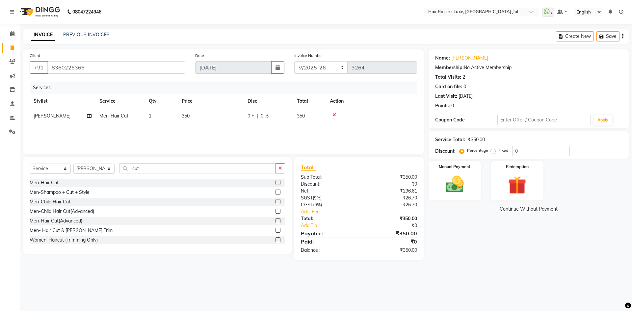
click at [210, 273] on div "08047224946 Select Location × Hair Raiserz Luxe, [GEOGRAPHIC_DATA] Jlpl WhatsAp…" at bounding box center [316, 155] width 632 height 311
click at [80, 228] on div "Men- Hair Cut & [PERSON_NAME] Trim" at bounding box center [71, 230] width 83 height 7
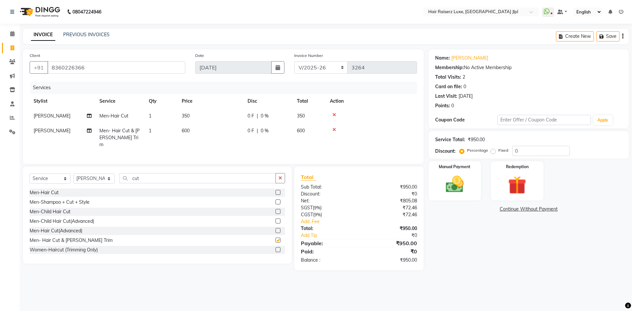
checkbox input "false"
click at [336, 114] on div at bounding box center [371, 115] width 83 height 5
click at [333, 115] on icon at bounding box center [335, 115] width 4 height 5
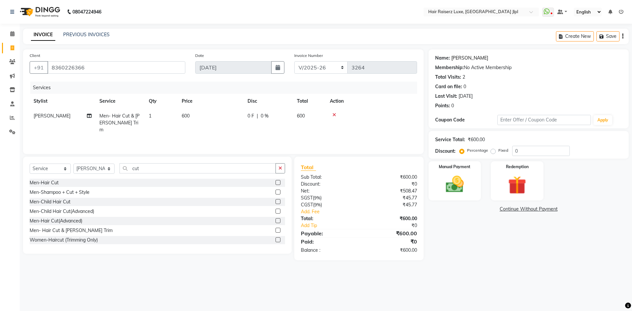
click at [457, 60] on link "[PERSON_NAME]" at bounding box center [469, 58] width 37 height 7
click at [314, 67] on select "FF/2025-26 PreP/2025-26 BANK/2025-26 Paytm/2025-26 CASH/2025-26 V/2025-26" at bounding box center [321, 67] width 54 height 13
click at [459, 177] on img at bounding box center [455, 185] width 31 height 22
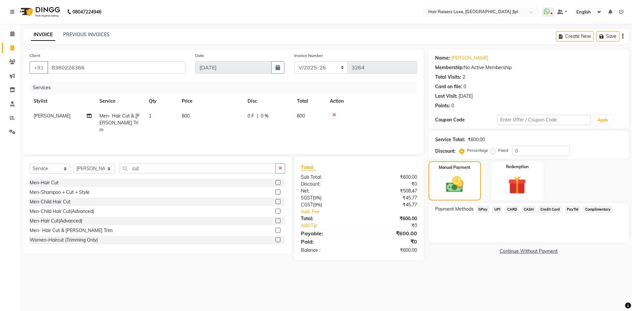
click at [499, 209] on span "UPI" at bounding box center [497, 210] width 10 height 8
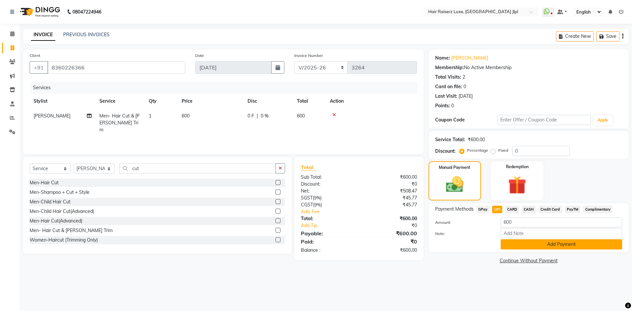
click at [534, 249] on button "Add Payment" at bounding box center [562, 244] width 122 height 10
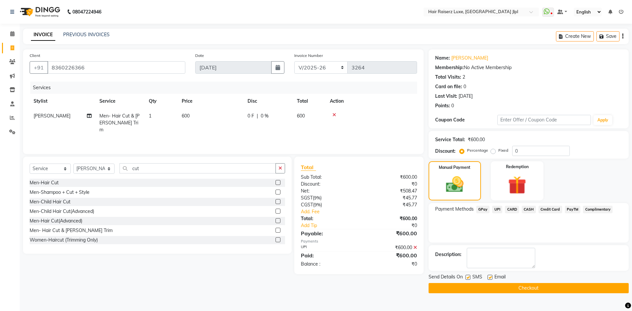
click at [492, 276] on label at bounding box center [490, 277] width 5 height 5
click at [492, 276] on input "checkbox" at bounding box center [490, 278] width 4 height 4
checkbox input "false"
click at [492, 285] on button "Checkout" at bounding box center [529, 288] width 200 height 10
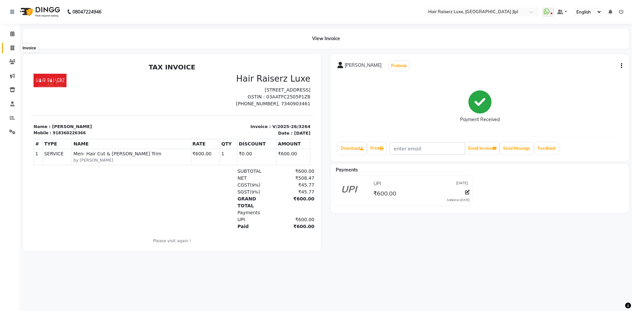
click at [13, 47] on icon at bounding box center [13, 47] width 4 height 5
select select "service"
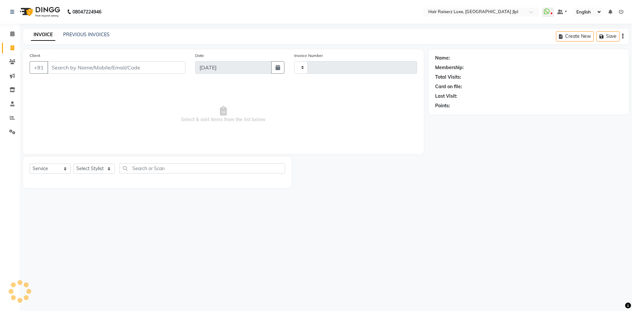
type input "3265"
select select "5409"
click at [87, 36] on link "PREVIOUS INVOICES" at bounding box center [86, 35] width 46 height 6
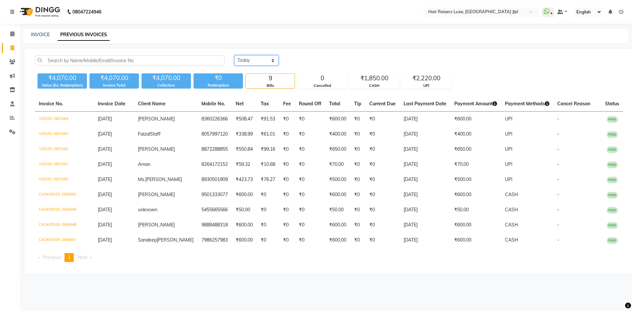
click at [262, 55] on select "[DATE] [DATE] Custom Range" at bounding box center [256, 60] width 44 height 10
click at [234, 55] on select "[DATE] [DATE] Custom Range" at bounding box center [256, 60] width 44 height 10
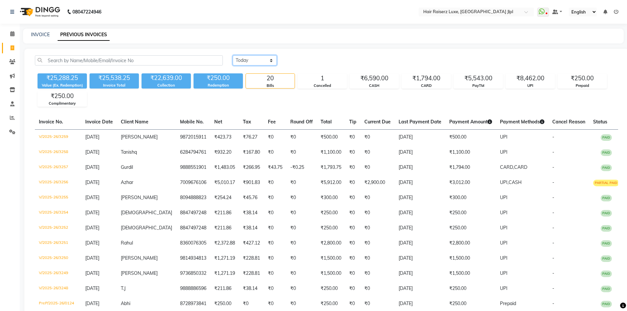
click at [236, 57] on select "[DATE] [DATE] Custom Range" at bounding box center [255, 60] width 44 height 10
select select "[DATE]"
click at [233, 55] on select "[DATE] [DATE] Custom Range" at bounding box center [255, 60] width 44 height 10
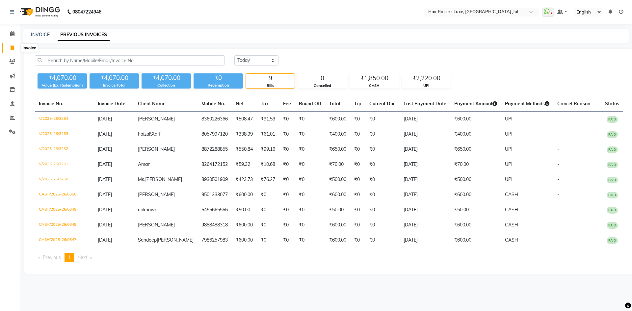
click at [14, 46] on span at bounding box center [13, 48] width 12 height 8
select select "service"
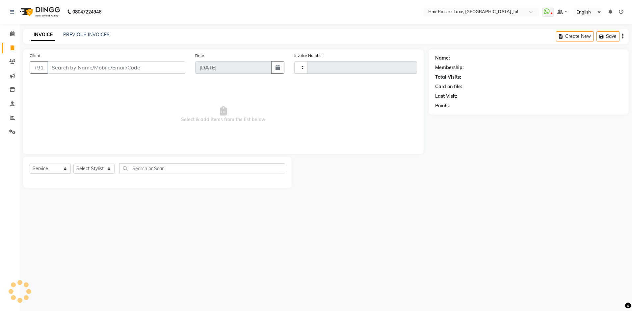
type input "3265"
select select "5409"
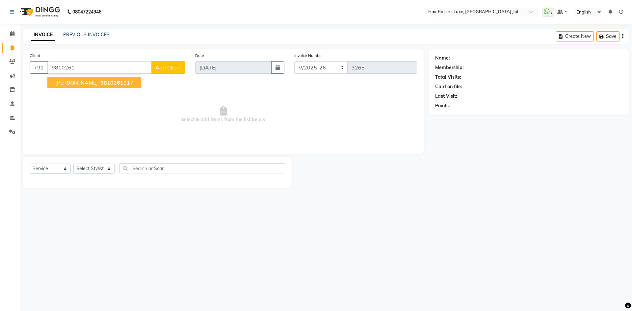
click at [100, 85] on span "9810261" at bounding box center [111, 82] width 23 height 7
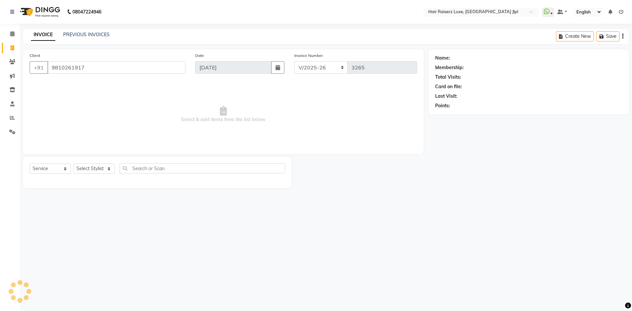
type input "9810261917"
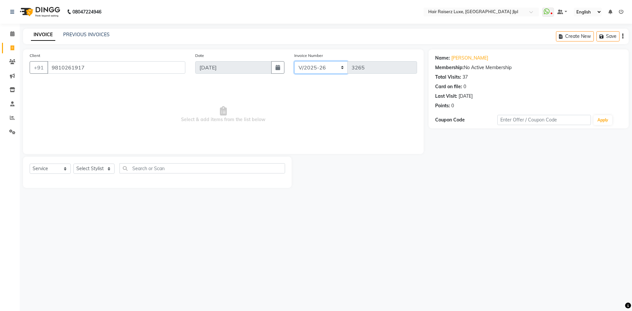
click at [318, 70] on select "FF/2025-26 PreP/2025-26 BANK/2025-26 Paytm/2025-26 CASH/2025-26 V/2025-26" at bounding box center [321, 67] width 54 height 13
select select "8497"
click at [294, 61] on select "FF/2025-26 PreP/2025-26 BANK/2025-26 Paytm/2025-26 CASH/2025-26 V/2025-26" at bounding box center [321, 67] width 54 height 13
type input "0651"
click at [102, 168] on select "Select Stylist [PERSON_NAME] [PERSON_NAME] [PERSON_NAME] C&Gs Vogue [PERSON_NAM…" at bounding box center [93, 169] width 41 height 10
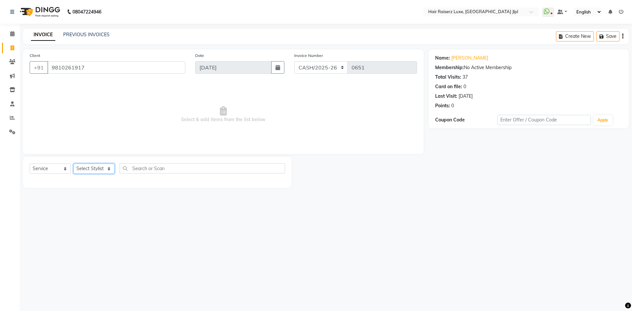
select select "37832"
click at [73, 164] on select "Select Stylist [PERSON_NAME] [PERSON_NAME] [PERSON_NAME] C&Gs Vogue [PERSON_NAM…" at bounding box center [93, 169] width 41 height 10
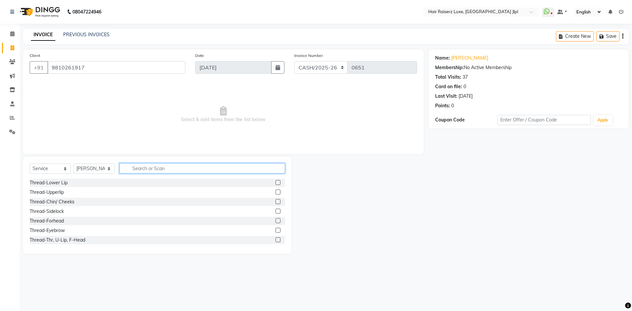
click at [137, 170] on input "text" at bounding box center [203, 168] width 166 height 10
type input "full"
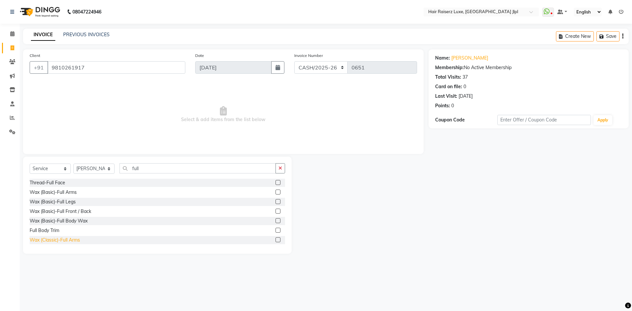
click at [65, 240] on div "Wax (Classic)-Full Arms" at bounding box center [55, 240] width 50 height 7
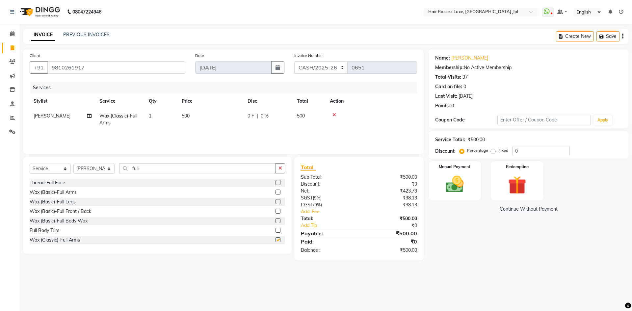
checkbox input "false"
click at [147, 170] on input "full" at bounding box center [198, 168] width 156 height 10
type input "f"
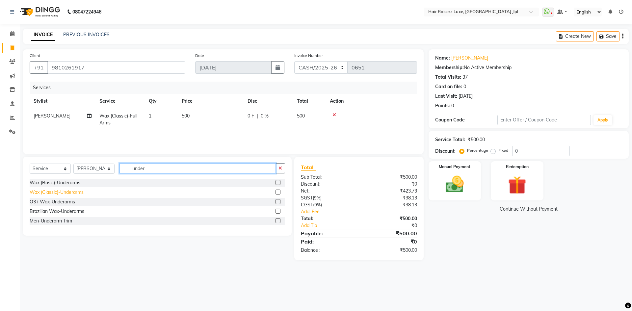
type input "under"
click at [74, 194] on div "Wax (Classic)-Underarms" at bounding box center [57, 192] width 54 height 7
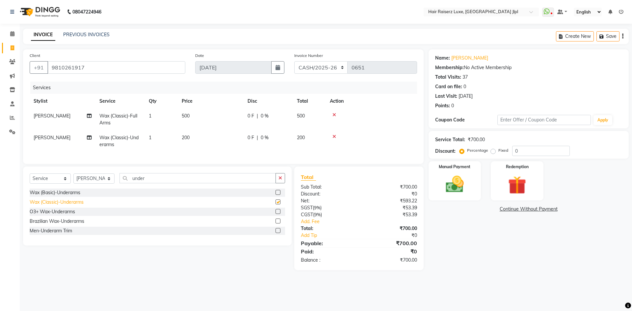
checkbox input "false"
click at [147, 183] on input "under" at bounding box center [198, 178] width 156 height 10
type input "u"
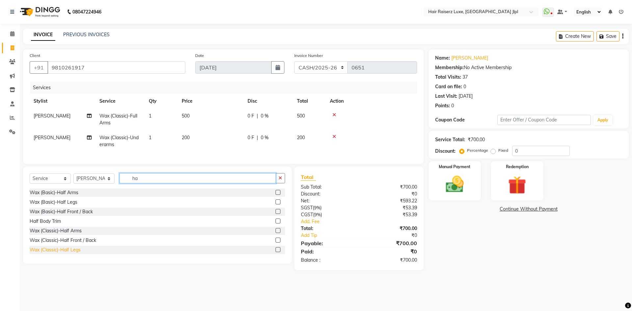
type input "ha"
click at [78, 254] on div "Wax (Classic)-Half Legs" at bounding box center [55, 250] width 51 height 7
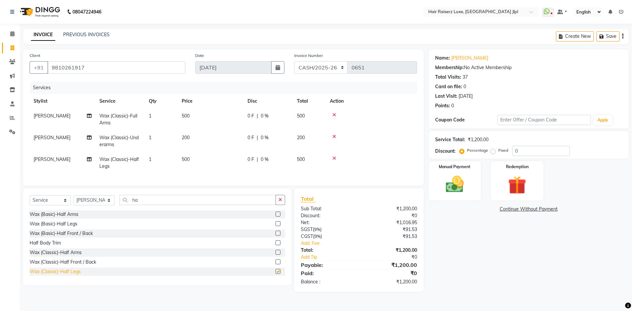
checkbox input "false"
click at [622, 36] on div "Create New Save" at bounding box center [592, 36] width 73 height 15
click at [624, 39] on div "Create New Save" at bounding box center [592, 36] width 73 height 15
click at [624, 33] on div "Create New Save" at bounding box center [592, 36] width 73 height 15
click at [624, 38] on div "Create New Save" at bounding box center [592, 36] width 73 height 15
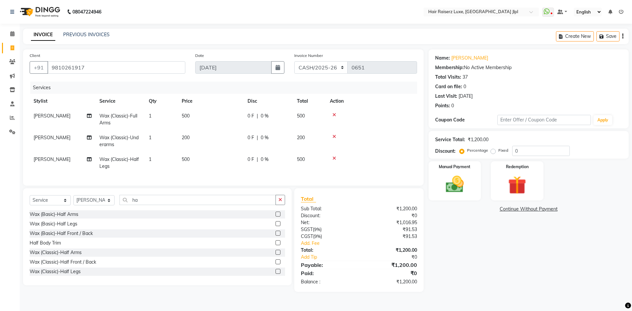
click at [622, 37] on icon "button" at bounding box center [622, 36] width 1 height 0
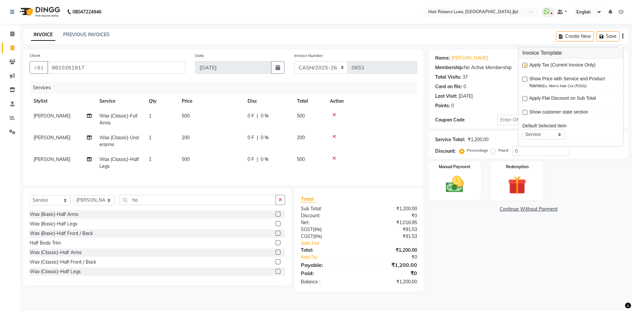
click at [525, 64] on label at bounding box center [525, 65] width 5 height 5
click at [525, 64] on input "checkbox" at bounding box center [525, 66] width 4 height 4
checkbox input "false"
click at [472, 183] on div "Manual Payment" at bounding box center [454, 181] width 55 height 41
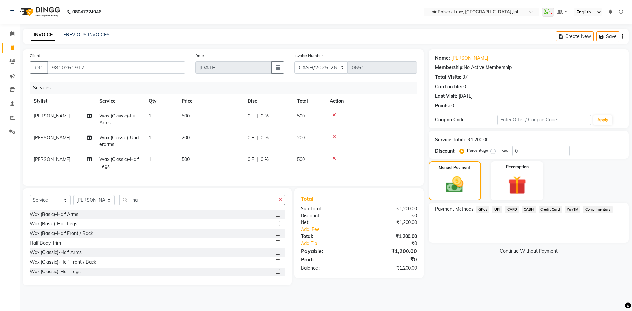
click at [532, 208] on span "CASH" at bounding box center [529, 210] width 14 height 8
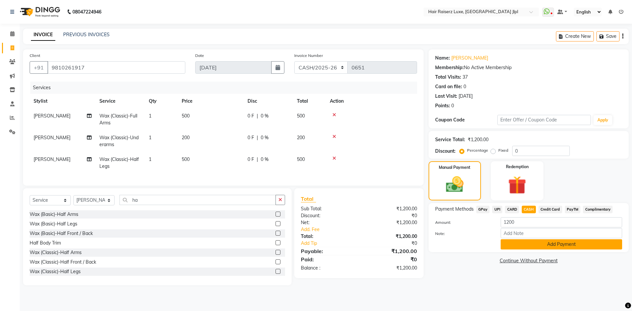
click at [525, 246] on button "Add Payment" at bounding box center [562, 244] width 122 height 10
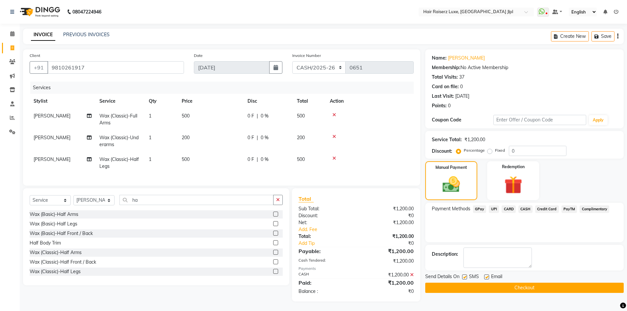
click at [486, 278] on label at bounding box center [486, 277] width 5 height 5
click at [486, 278] on input "checkbox" at bounding box center [486, 277] width 4 height 4
checkbox input "false"
click at [488, 290] on button "Checkout" at bounding box center [524, 288] width 199 height 10
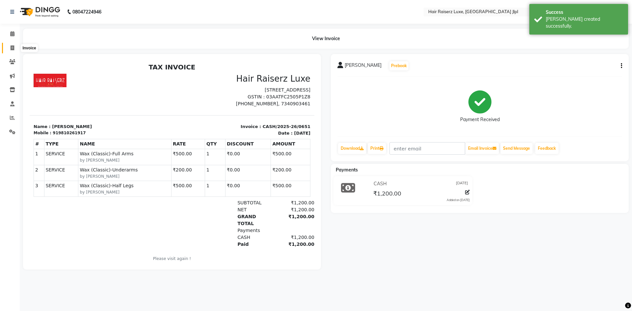
click at [7, 49] on span at bounding box center [13, 48] width 12 height 8
select select "service"
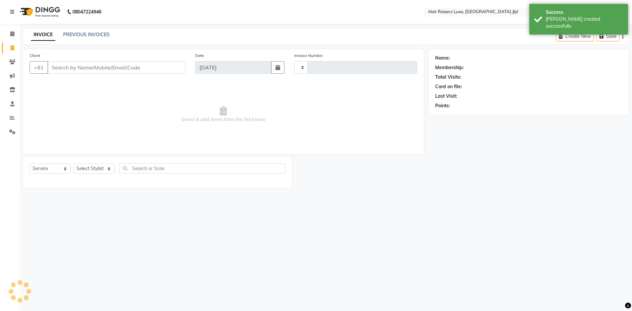
type input "3265"
select select "5409"
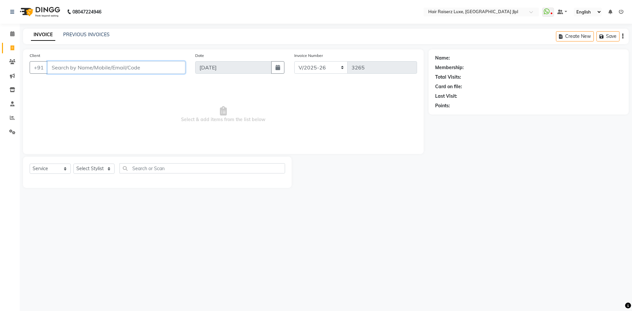
click at [88, 71] on input "Client" at bounding box center [116, 67] width 138 height 13
type input "6283464804"
click at [161, 68] on span "Add Client" at bounding box center [168, 67] width 26 height 7
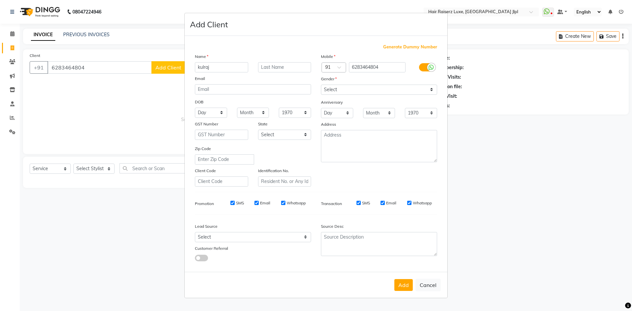
type input "kulraj"
click at [364, 91] on select "Select [DEMOGRAPHIC_DATA] [DEMOGRAPHIC_DATA] Other Prefer Not To Say" at bounding box center [379, 90] width 116 height 10
select select "[DEMOGRAPHIC_DATA]"
click at [321, 85] on select "Select [DEMOGRAPHIC_DATA] [DEMOGRAPHIC_DATA] Other Prefer Not To Say" at bounding box center [379, 90] width 116 height 10
click at [223, 239] on select "Select Walk-in Referral Internet Friend Word of Mouth Advertisement Facebook Ju…" at bounding box center [253, 237] width 116 height 10
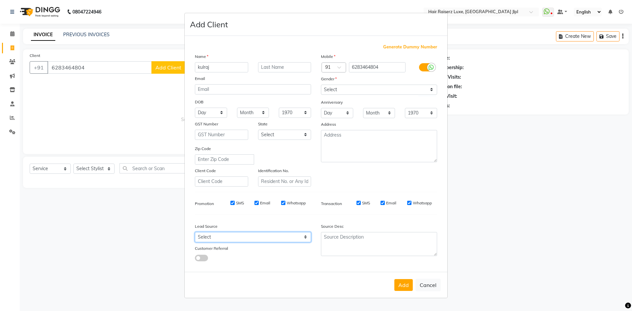
select select "35138"
click at [195, 232] on select "Select Walk-in Referral Internet Friend Word of Mouth Advertisement Facebook Ju…" at bounding box center [253, 237] width 116 height 10
click at [404, 286] on button "Add" at bounding box center [403, 285] width 18 height 12
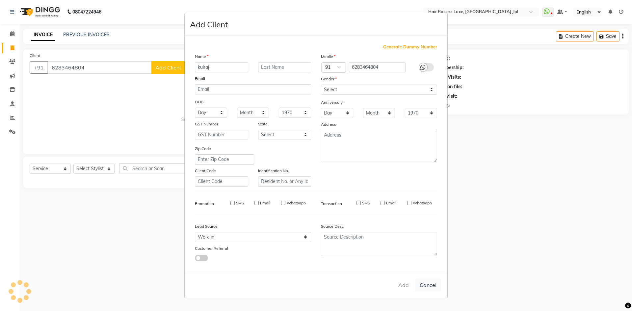
select select
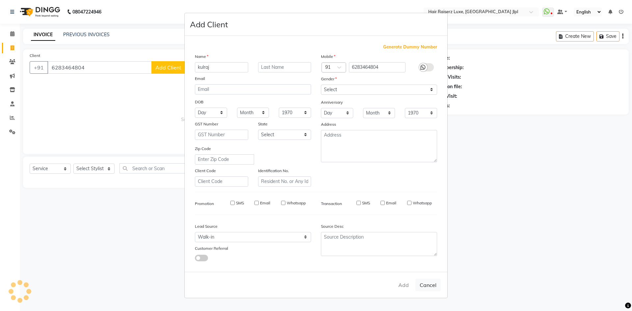
select select
checkbox input "false"
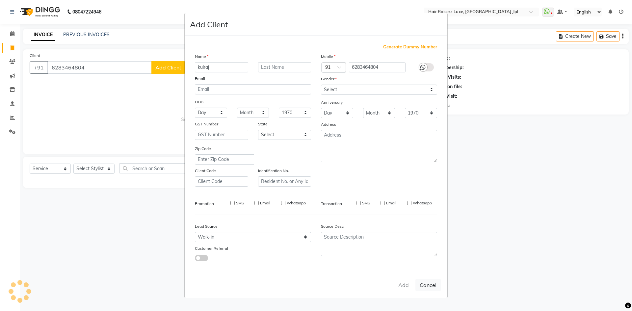
checkbox input "false"
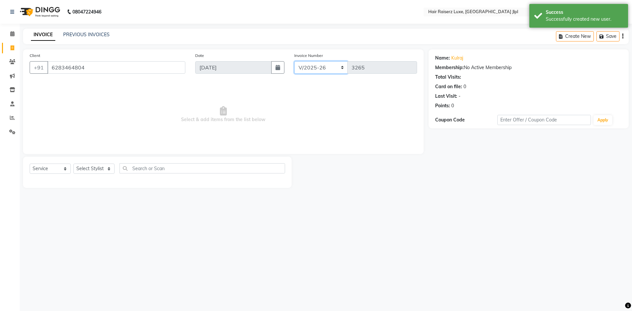
click at [328, 65] on select "FF/2025-26 PreP/2025-26 BANK/2025-26 Paytm/2025-26 CASH/2025-26 V/2025-26" at bounding box center [321, 67] width 54 height 13
select select "8497"
click at [294, 61] on select "FF/2025-26 PreP/2025-26 BANK/2025-26 Paytm/2025-26 CASH/2025-26 V/2025-26" at bounding box center [321, 67] width 54 height 13
type input "0652"
click at [100, 171] on select "Select Stylist [PERSON_NAME] [PERSON_NAME] [PERSON_NAME] C&Gs Vogue [PERSON_NAM…" at bounding box center [93, 169] width 41 height 10
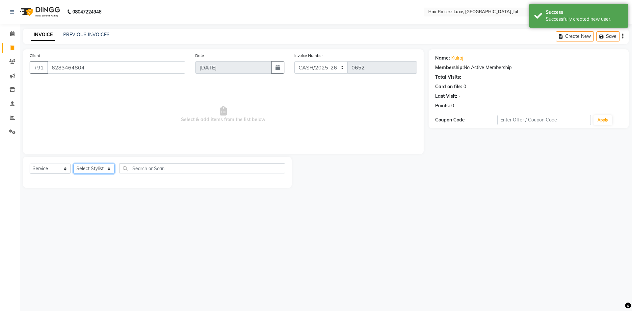
select select "47928"
click at [73, 164] on select "Select Stylist [PERSON_NAME] [PERSON_NAME] [PERSON_NAME] C&Gs Vogue [PERSON_NAM…" at bounding box center [93, 169] width 41 height 10
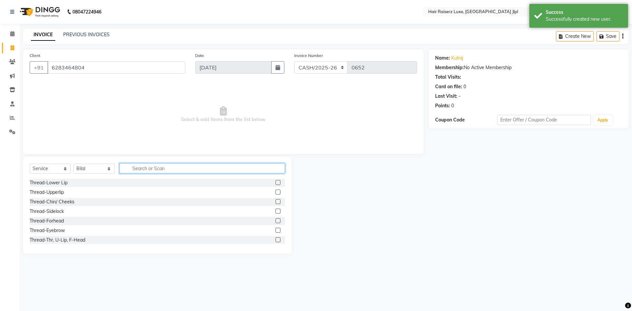
click at [150, 171] on input "text" at bounding box center [203, 168] width 166 height 10
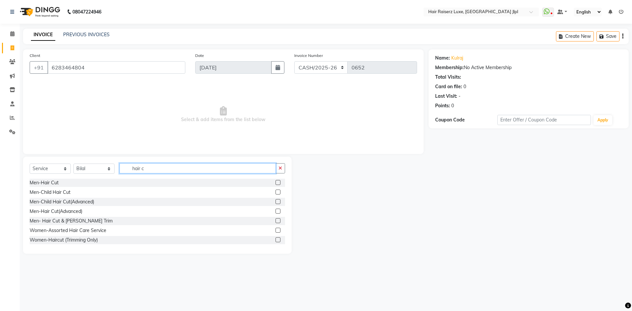
type input "hair c"
click at [59, 182] on div "Men-Hair Cut" at bounding box center [158, 183] width 256 height 8
click at [56, 182] on div "Men-Hair Cut" at bounding box center [44, 182] width 29 height 7
checkbox input "false"
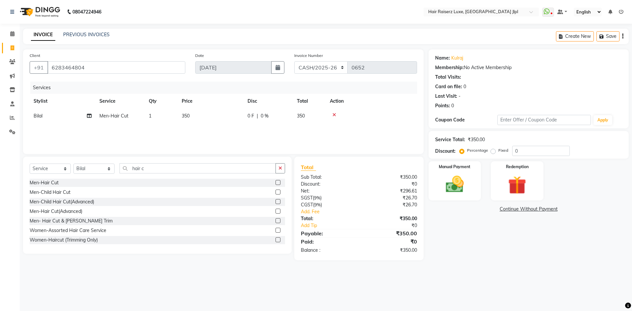
click at [623, 37] on icon "button" at bounding box center [622, 36] width 1 height 0
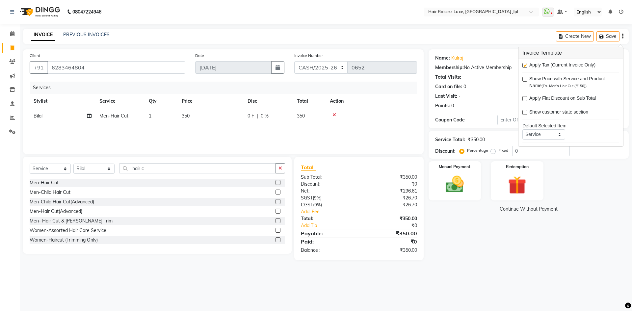
click at [525, 66] on label at bounding box center [525, 65] width 5 height 5
click at [525, 66] on input "checkbox" at bounding box center [525, 66] width 4 height 4
checkbox input "false"
click at [463, 189] on img at bounding box center [455, 185] width 31 height 22
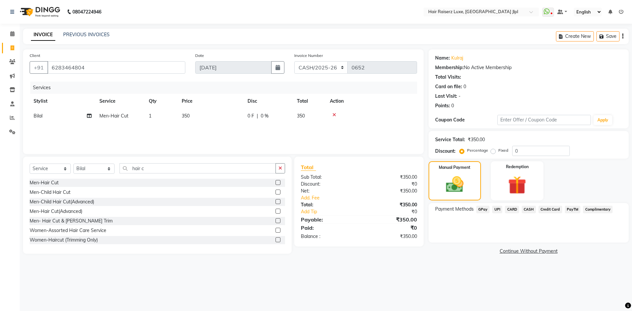
click at [529, 209] on span "CASH" at bounding box center [529, 210] width 14 height 8
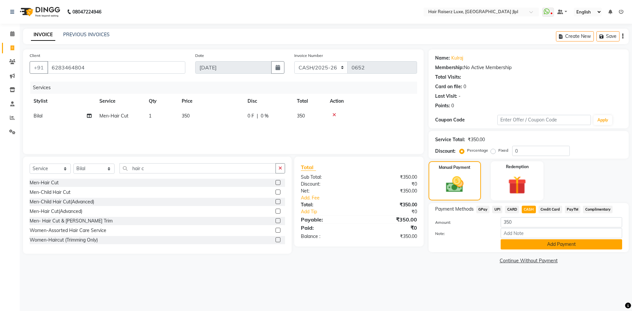
click at [515, 246] on button "Add Payment" at bounding box center [562, 244] width 122 height 10
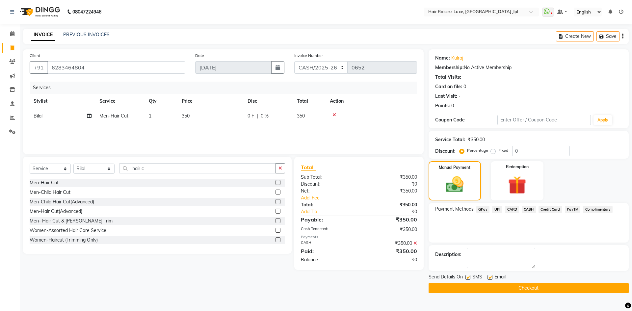
click at [491, 278] on label at bounding box center [490, 277] width 5 height 5
click at [491, 278] on input "checkbox" at bounding box center [490, 278] width 4 height 4
checkbox input "false"
click at [491, 284] on button "Checkout" at bounding box center [529, 288] width 200 height 10
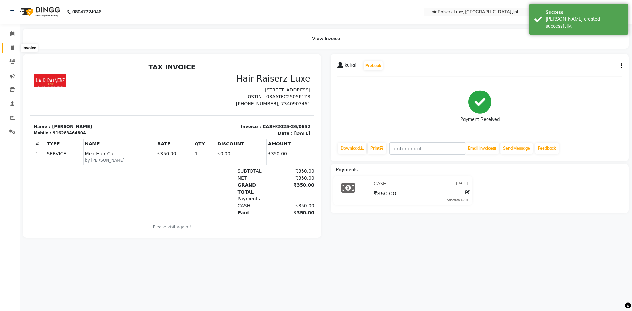
click at [13, 47] on icon at bounding box center [13, 47] width 4 height 5
select select "service"
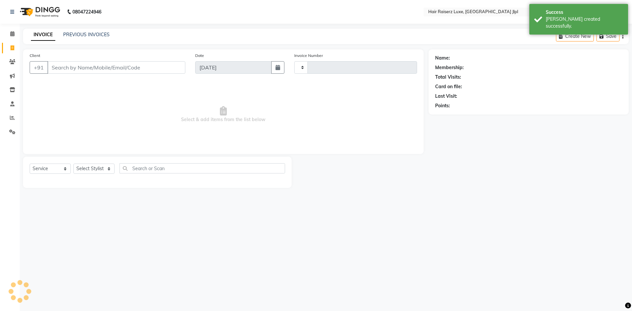
type input "3265"
select select "5409"
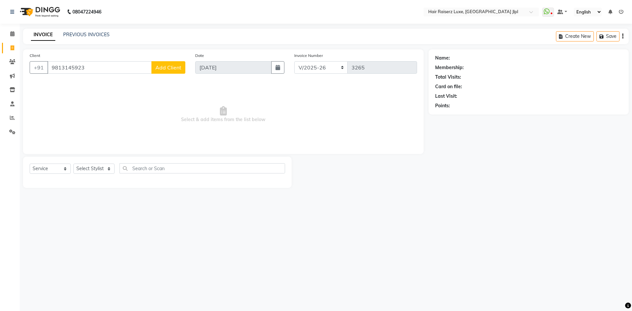
type input "9813145923"
click at [174, 65] on span "Add Client" at bounding box center [168, 67] width 26 height 7
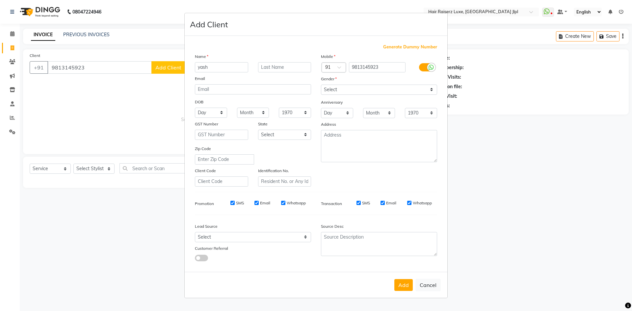
type input "yash"
click at [377, 89] on select "Select [DEMOGRAPHIC_DATA] [DEMOGRAPHIC_DATA] Other Prefer Not To Say" at bounding box center [379, 90] width 116 height 10
select select "[DEMOGRAPHIC_DATA]"
click at [321, 85] on select "Select [DEMOGRAPHIC_DATA] [DEMOGRAPHIC_DATA] Other Prefer Not To Say" at bounding box center [379, 90] width 116 height 10
click at [216, 237] on select "Select Walk-in Referral Internet Friend Word of Mouth Advertisement Facebook Ju…" at bounding box center [253, 237] width 116 height 10
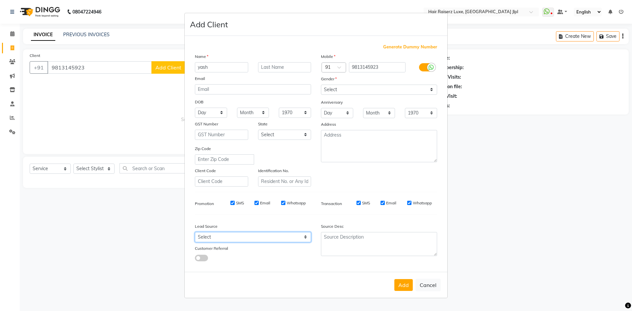
select select "35138"
click at [195, 232] on select "Select Walk-in Referral Internet Friend Word of Mouth Advertisement Facebook Ju…" at bounding box center [253, 237] width 116 height 10
click at [403, 280] on button "Add" at bounding box center [403, 285] width 18 height 12
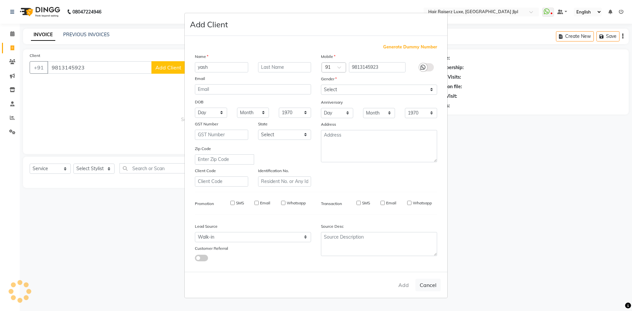
select select
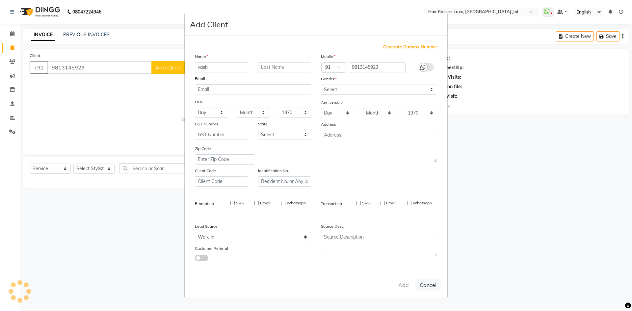
select select
checkbox input "false"
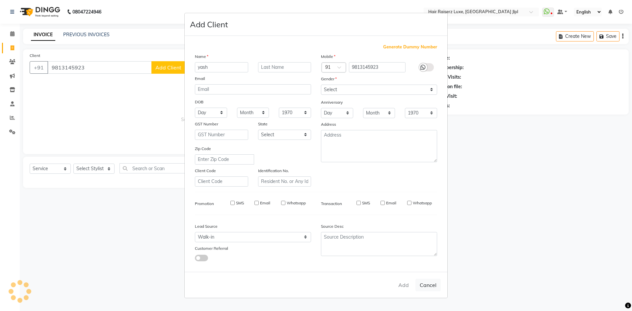
checkbox input "false"
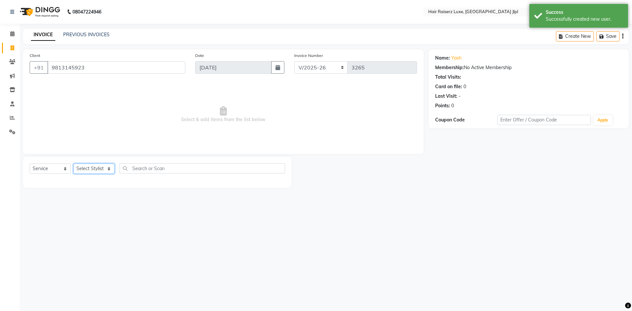
click at [87, 170] on select "Select Stylist [PERSON_NAME] [PERSON_NAME] [PERSON_NAME] C&Gs Vogue [PERSON_NAM…" at bounding box center [93, 169] width 41 height 10
select select "40513"
click at [87, 168] on select "Select Stylist [PERSON_NAME] [PERSON_NAME] [PERSON_NAME] C&Gs Vogue [PERSON_NAM…" at bounding box center [93, 169] width 41 height 10
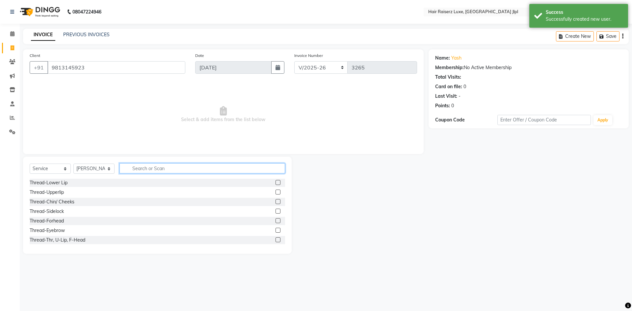
click at [157, 172] on input "text" at bounding box center [203, 168] width 166 height 10
type input "hair c"
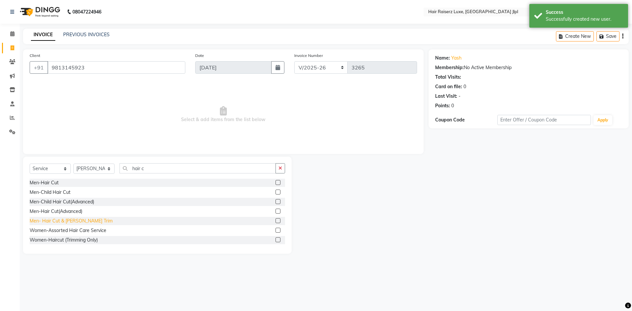
click at [81, 220] on div "Men- Hair Cut & [PERSON_NAME] Trim" at bounding box center [71, 221] width 83 height 7
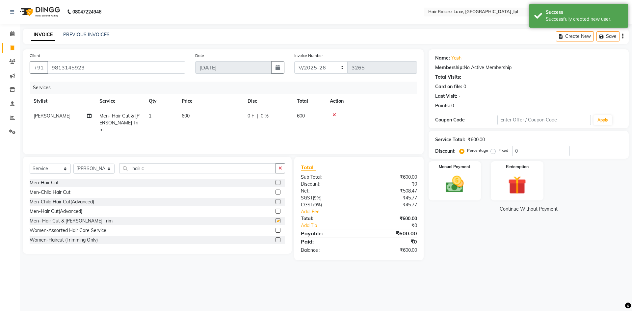
checkbox input "false"
click at [102, 169] on select "Select Stylist [PERSON_NAME] [PERSON_NAME] [PERSON_NAME] C&Gs Vogue [PERSON_NAM…" at bounding box center [93, 169] width 41 height 10
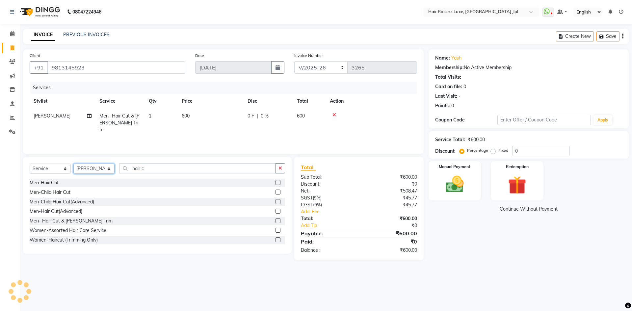
select select "47928"
click at [102, 169] on select "Select Stylist [PERSON_NAME] [PERSON_NAME] [PERSON_NAME] C&Gs Vogue [PERSON_NAM…" at bounding box center [93, 169] width 41 height 10
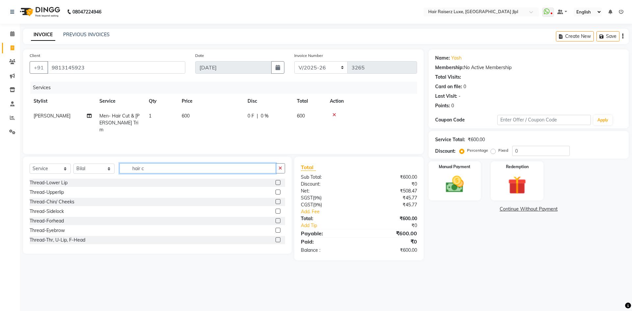
click at [209, 170] on input "hair c" at bounding box center [198, 168] width 156 height 10
type input "h"
type input "beard"
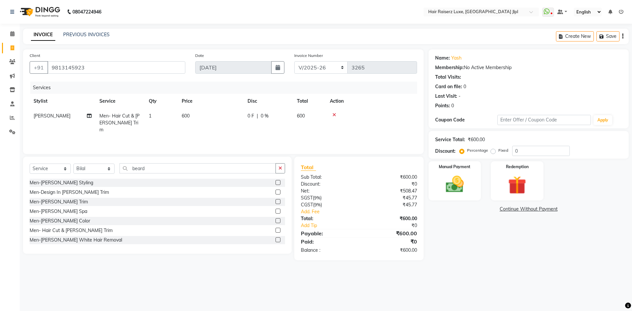
click at [86, 200] on div "Men-[PERSON_NAME] Trim" at bounding box center [158, 202] width 256 height 8
click at [87, 202] on div "Men-[PERSON_NAME] Trim" at bounding box center [158, 202] width 256 height 8
click at [67, 201] on div "Men-[PERSON_NAME] Trim" at bounding box center [158, 202] width 256 height 8
click at [60, 204] on div "Men-[PERSON_NAME] Trim" at bounding box center [59, 202] width 58 height 7
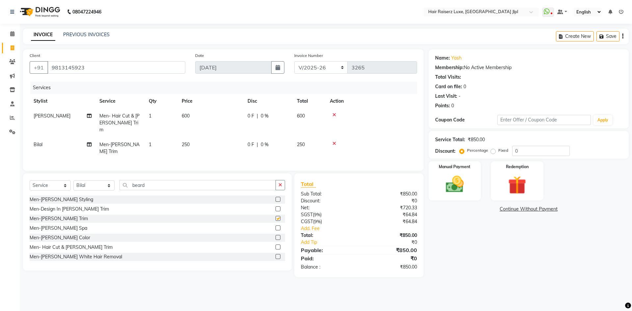
checkbox input "false"
click at [149, 180] on input "beard" at bounding box center [198, 185] width 156 height 10
type input "b"
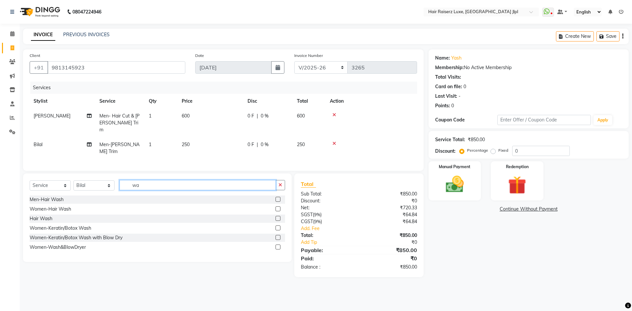
type input "w"
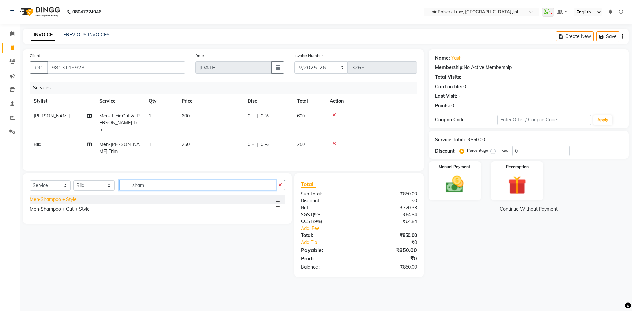
type input "sham"
click at [73, 196] on div "Men-Shampoo + Style" at bounding box center [53, 199] width 47 height 7
checkbox input "false"
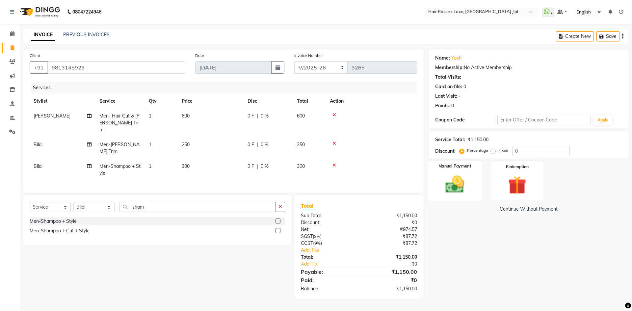
click at [461, 178] on img at bounding box center [455, 185] width 31 height 22
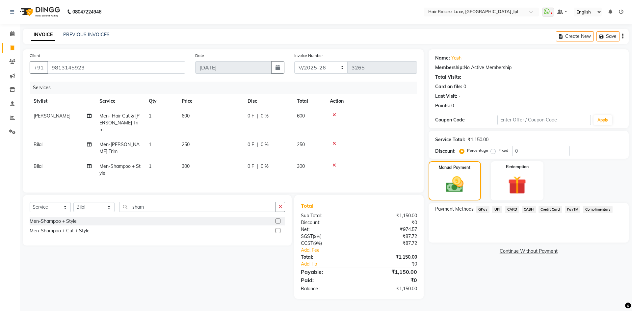
click at [623, 36] on icon "button" at bounding box center [622, 36] width 1 height 0
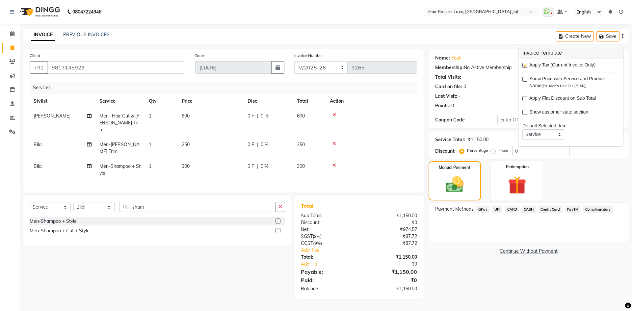
click at [526, 65] on label at bounding box center [525, 65] width 5 height 5
click at [526, 65] on input "checkbox" at bounding box center [525, 66] width 4 height 4
checkbox input "false"
click at [573, 211] on span "PayTM" at bounding box center [573, 210] width 16 height 8
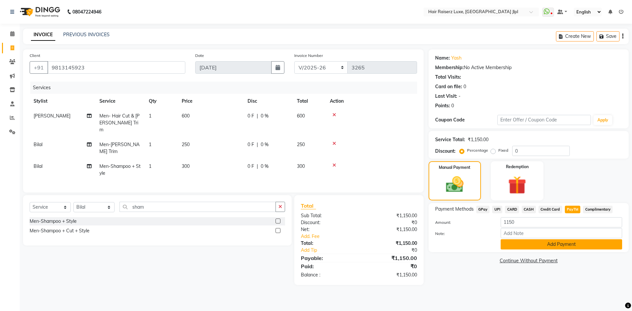
click at [538, 246] on button "Add Payment" at bounding box center [562, 244] width 122 height 10
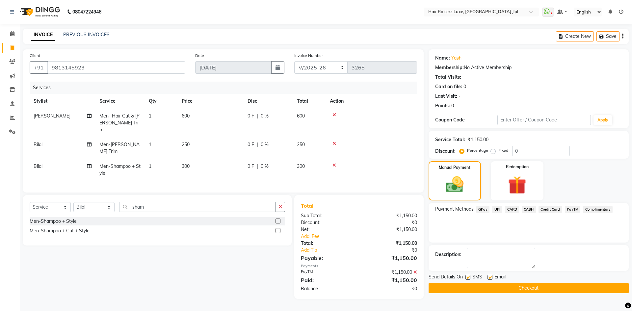
click at [489, 276] on label at bounding box center [490, 277] width 5 height 5
click at [489, 276] on input "checkbox" at bounding box center [490, 278] width 4 height 4
checkbox input "false"
click at [495, 288] on button "Checkout" at bounding box center [529, 288] width 200 height 10
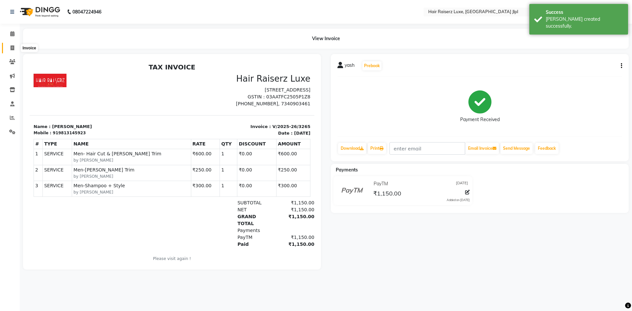
click at [10, 49] on span at bounding box center [13, 48] width 12 height 8
select select "service"
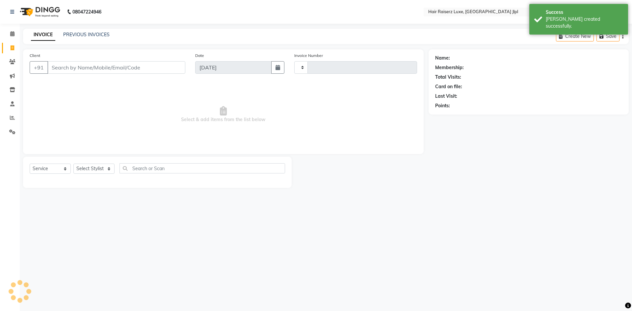
type input "3266"
select select "5409"
click at [99, 35] on link "PREVIOUS INVOICES" at bounding box center [86, 35] width 46 height 6
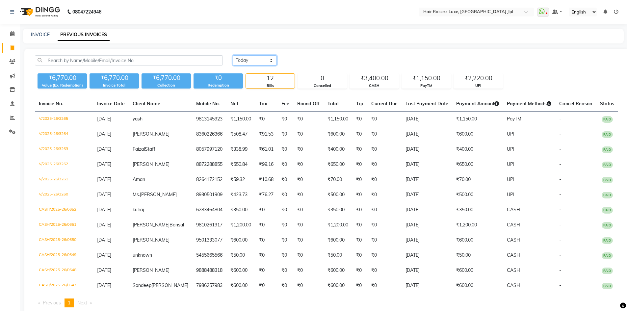
click at [265, 65] on select "[DATE] [DATE] Custom Range" at bounding box center [255, 60] width 44 height 10
select select "[DATE]"
click at [233, 55] on select "[DATE] [DATE] Custom Range" at bounding box center [255, 60] width 44 height 10
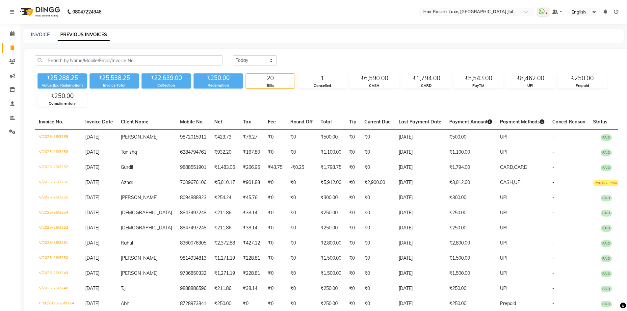
click at [353, 58] on div "[DATE] [DATE] Custom Range" at bounding box center [426, 60] width 386 height 10
click at [35, 35] on link "INVOICE" at bounding box center [40, 35] width 19 height 6
select select "service"
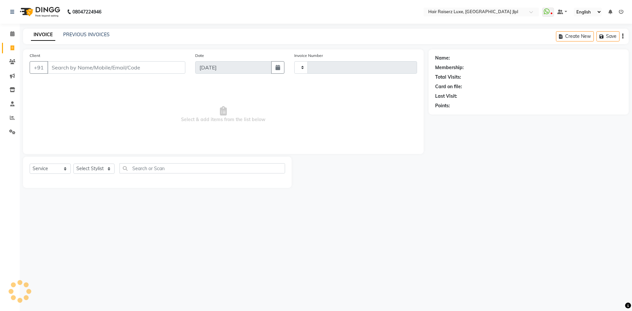
click at [81, 68] on input "Client" at bounding box center [116, 67] width 138 height 13
type input "3266"
select select "5409"
type input "9918774992"
click at [169, 68] on span "Add Client" at bounding box center [168, 67] width 26 height 7
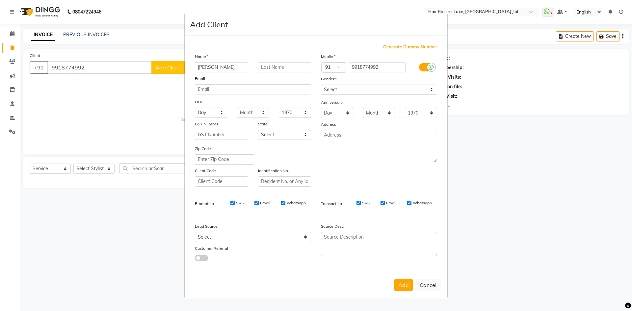
type input "[PERSON_NAME]"
click at [355, 93] on select "Select [DEMOGRAPHIC_DATA] [DEMOGRAPHIC_DATA] Other Prefer Not To Say" at bounding box center [379, 90] width 116 height 10
select select "[DEMOGRAPHIC_DATA]"
click at [321, 85] on select "Select [DEMOGRAPHIC_DATA] [DEMOGRAPHIC_DATA] Other Prefer Not To Say" at bounding box center [379, 90] width 116 height 10
click at [272, 240] on select "Select Walk-in Referral Internet Friend Word of Mouth Advertisement Facebook Ju…" at bounding box center [253, 237] width 116 height 10
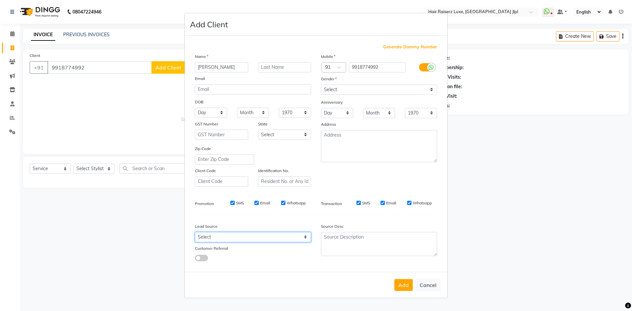
select select "35138"
click at [195, 232] on select "Select Walk-in Referral Internet Friend Word of Mouth Advertisement Facebook Ju…" at bounding box center [253, 237] width 116 height 10
click at [408, 288] on button "Add" at bounding box center [403, 285] width 18 height 12
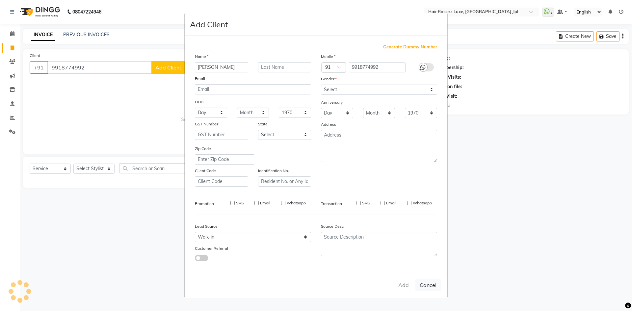
select select
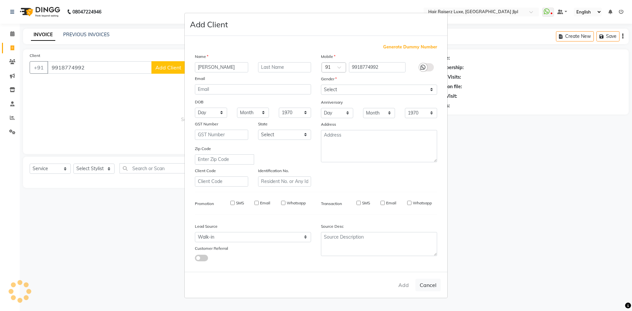
select select
checkbox input "false"
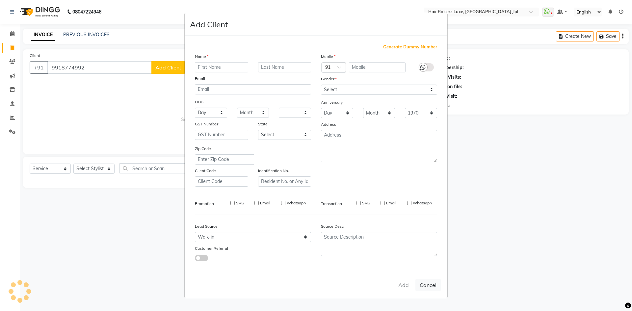
checkbox input "false"
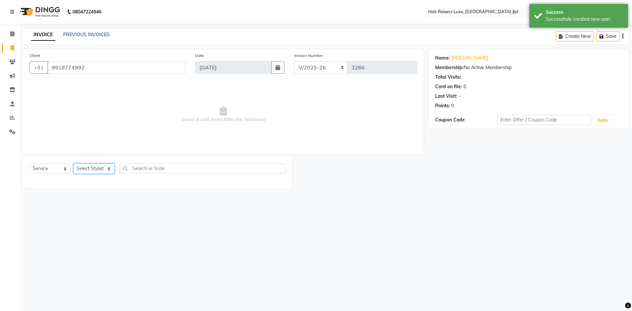
click at [100, 172] on select "Select Stylist [PERSON_NAME] [PERSON_NAME] [PERSON_NAME] C&Gs Vogue [PERSON_NAM…" at bounding box center [93, 169] width 41 height 10
select select "47928"
click at [73, 164] on select "Select Stylist [PERSON_NAME] [PERSON_NAME] [PERSON_NAME] C&Gs Vogue [PERSON_NAM…" at bounding box center [93, 169] width 41 height 10
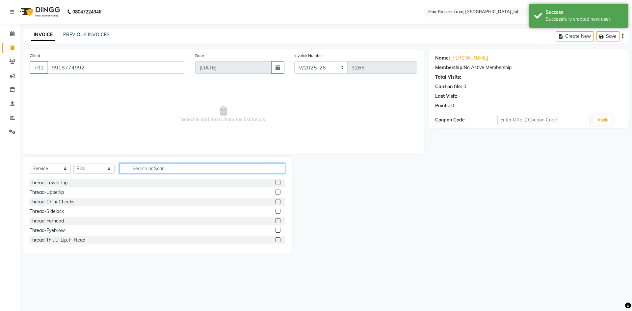
click at [174, 168] on input "text" at bounding box center [203, 168] width 166 height 10
type input "tr"
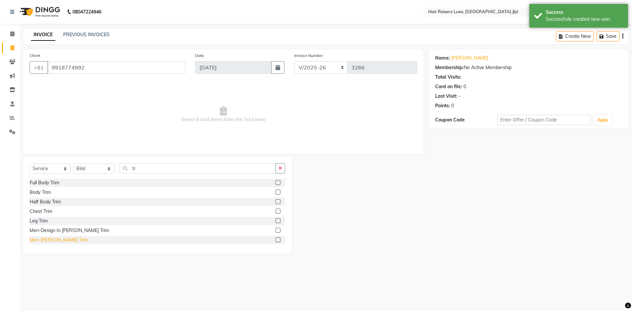
click at [57, 239] on div "Men-[PERSON_NAME] Trim" at bounding box center [59, 240] width 58 height 7
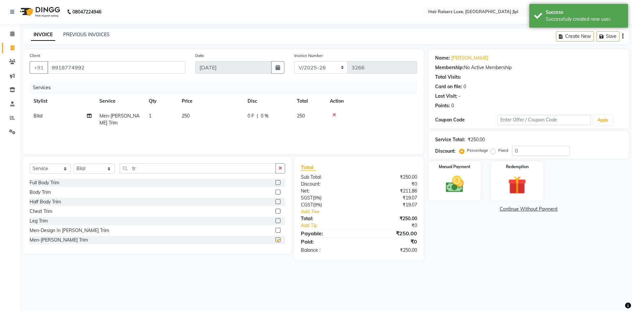
checkbox input "false"
click at [321, 64] on select "FF/2025-26 PreP/2025-26 BANK/2025-26 Paytm/2025-26 CASH/2025-26 V/2025-26" at bounding box center [321, 67] width 54 height 13
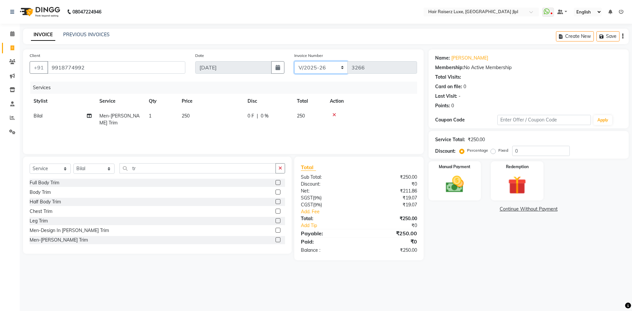
select select "8498"
click at [294, 61] on select "FF/2025-26 PreP/2025-26 BANK/2025-26 Paytm/2025-26 CASH/2025-26 V/2025-26" at bounding box center [321, 67] width 54 height 13
type input "0508"
click at [623, 36] on icon "button" at bounding box center [622, 36] width 1 height 0
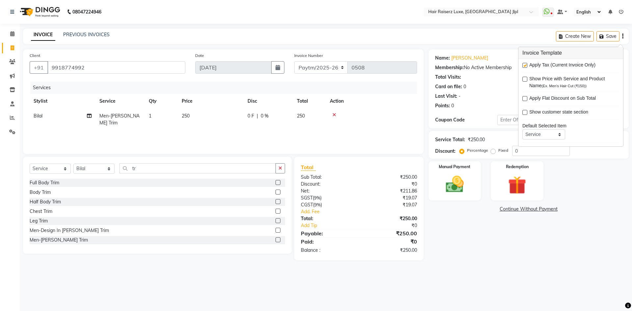
click at [526, 64] on label at bounding box center [525, 65] width 5 height 5
click at [526, 64] on input "checkbox" at bounding box center [525, 66] width 4 height 4
checkbox input "false"
click at [445, 199] on div "Manual Payment" at bounding box center [454, 181] width 55 height 41
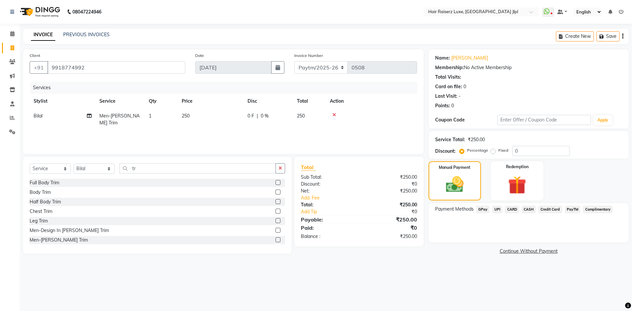
click at [571, 209] on span "PayTM" at bounding box center [573, 210] width 16 height 8
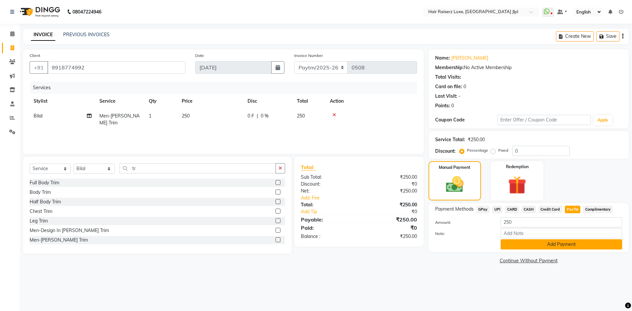
click at [520, 245] on button "Add Payment" at bounding box center [562, 244] width 122 height 10
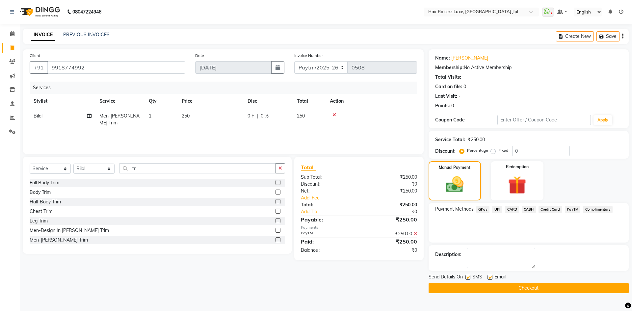
click at [490, 278] on label at bounding box center [490, 277] width 5 height 5
click at [490, 278] on input "checkbox" at bounding box center [490, 278] width 4 height 4
checkbox input "false"
click at [489, 287] on button "Checkout" at bounding box center [529, 288] width 200 height 10
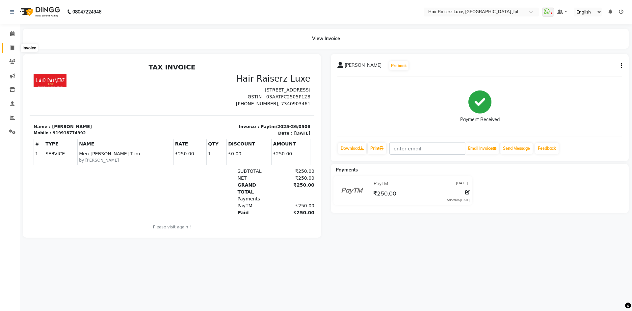
click at [14, 47] on span at bounding box center [13, 48] width 12 height 8
select select "service"
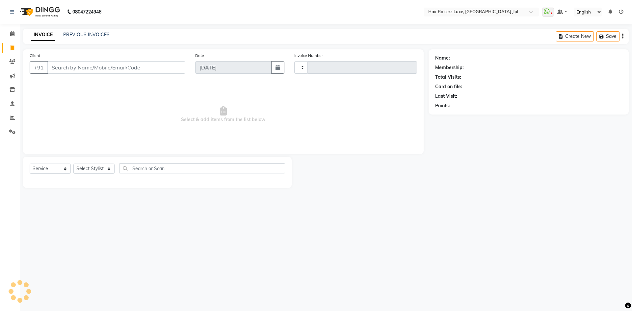
type input "3266"
select select "5409"
click at [95, 69] on input "Client" at bounding box center [116, 67] width 138 height 13
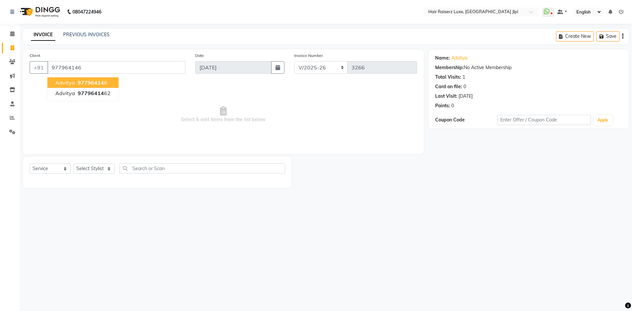
click at [108, 84] on button "Advitya 97796414 6" at bounding box center [82, 82] width 71 height 11
click at [83, 70] on input "977964146" at bounding box center [116, 67] width 138 height 13
type input "9779641462"
click at [298, 70] on select "FF/2025-26 PreP/2025-26 BANK/2025-26 Paytm/2025-26 CASH/2025-26 V/2025-26" at bounding box center [321, 67] width 54 height 13
select select "8497"
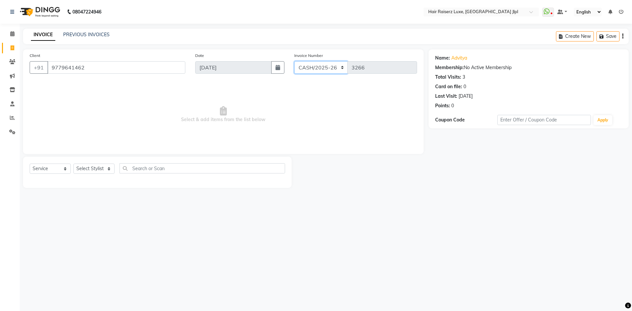
click at [294, 61] on select "FF/2025-26 PreP/2025-26 BANK/2025-26 Paytm/2025-26 CASH/2025-26 V/2025-26" at bounding box center [321, 67] width 54 height 13
type input "0653"
click at [96, 168] on select "Select Stylist [PERSON_NAME] [PERSON_NAME] [PERSON_NAME] C&Gs Vogue [PERSON_NAM…" at bounding box center [93, 169] width 41 height 10
select select "40513"
click at [73, 164] on select "Select Stylist [PERSON_NAME] [PERSON_NAME] [PERSON_NAME] C&Gs Vogue [PERSON_NAM…" at bounding box center [93, 169] width 41 height 10
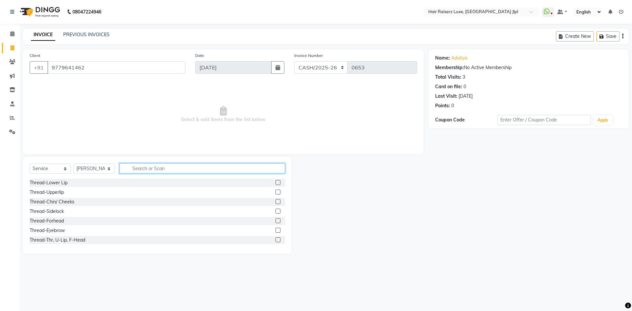
click at [140, 168] on input "text" at bounding box center [203, 168] width 166 height 10
type input "cut"
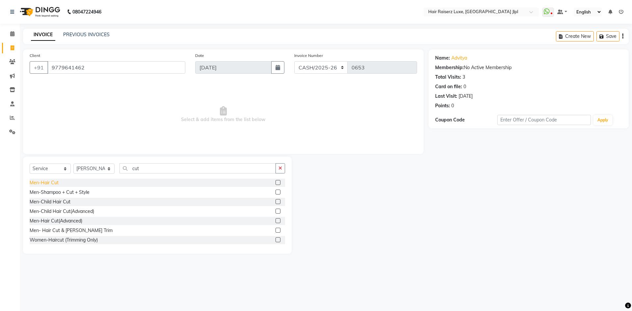
click at [51, 185] on div "Men-Hair Cut" at bounding box center [44, 182] width 29 height 7
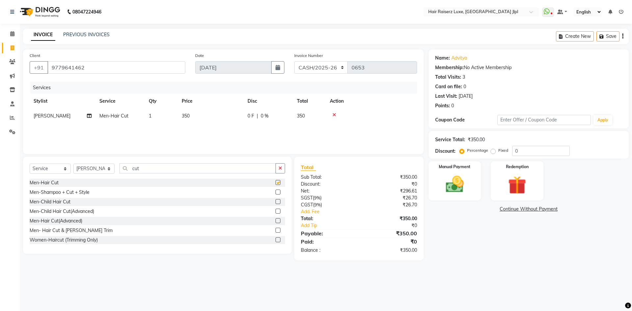
checkbox input "false"
click at [90, 169] on select "Select Stylist [PERSON_NAME] [PERSON_NAME] [PERSON_NAME] C&Gs Vogue [PERSON_NAM…" at bounding box center [93, 169] width 41 height 10
select select "88954"
click at [73, 164] on select "Select Stylist [PERSON_NAME] [PERSON_NAME] [PERSON_NAME] C&Gs Vogue [PERSON_NAM…" at bounding box center [93, 169] width 41 height 10
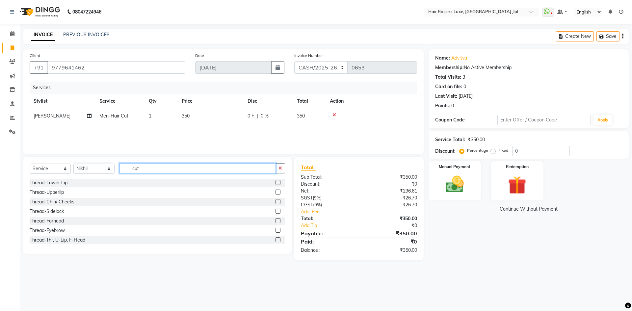
drag, startPoint x: 148, startPoint y: 170, endPoint x: 41, endPoint y: 173, distance: 106.4
click at [64, 172] on div "Select Service Product Membership Package Voucher Prepaid Gift Card Select Styl…" at bounding box center [158, 170] width 256 height 15
type input "hair"
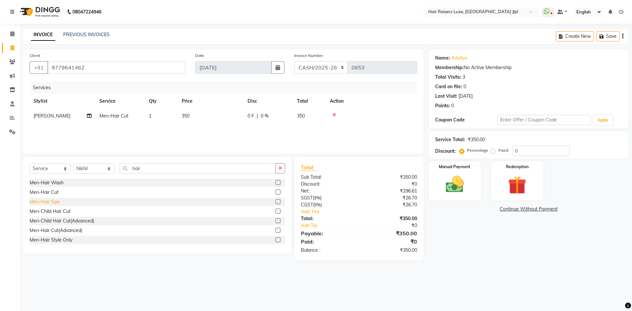
click at [54, 203] on div "Men-Hair Spa" at bounding box center [45, 202] width 30 height 7
checkbox input "false"
click at [623, 36] on icon "button" at bounding box center [622, 36] width 1 height 0
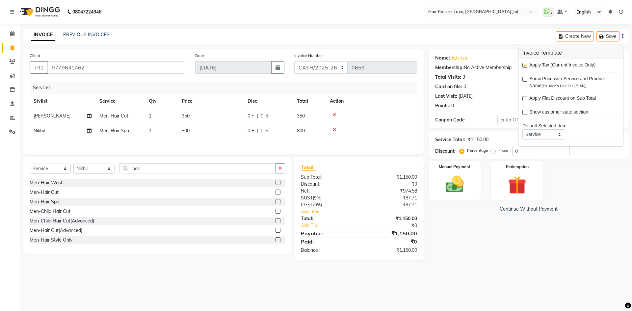
click at [523, 66] on label at bounding box center [525, 65] width 5 height 5
click at [523, 66] on input "checkbox" at bounding box center [525, 66] width 4 height 4
checkbox input "false"
click at [439, 190] on div "Manual Payment" at bounding box center [454, 181] width 55 height 41
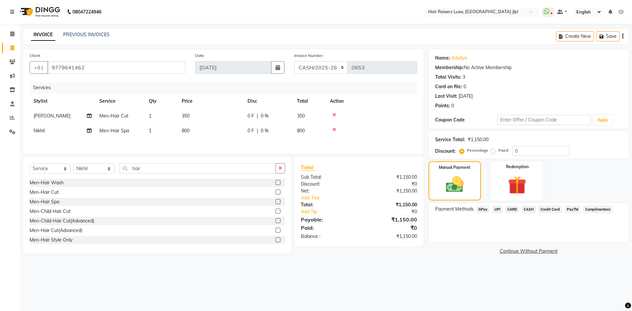
click at [529, 211] on span "CASH" at bounding box center [529, 210] width 14 height 8
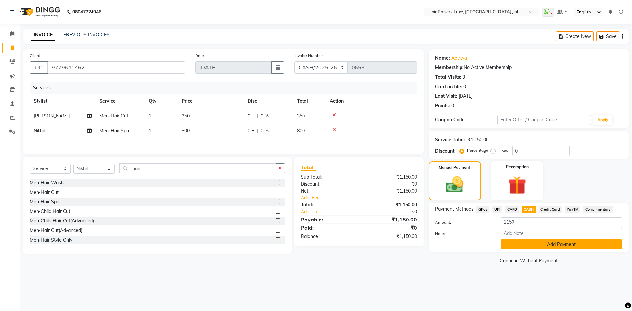
click at [522, 246] on button "Add Payment" at bounding box center [562, 244] width 122 height 10
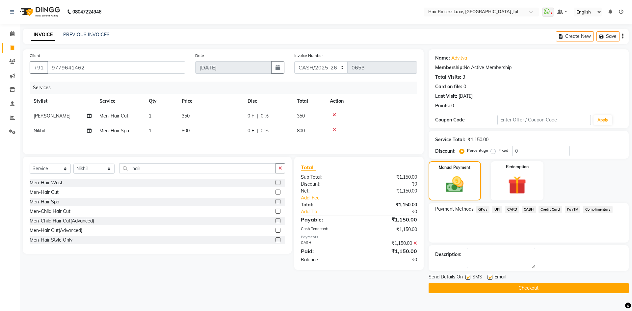
click at [490, 278] on label at bounding box center [490, 277] width 5 height 5
click at [490, 278] on input "checkbox" at bounding box center [490, 278] width 4 height 4
checkbox input "false"
click at [497, 286] on button "Checkout" at bounding box center [529, 288] width 200 height 10
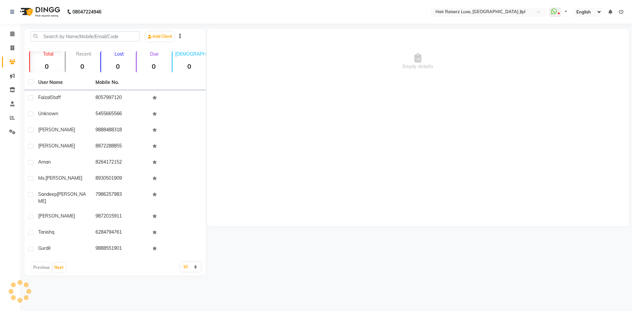
select select "en"
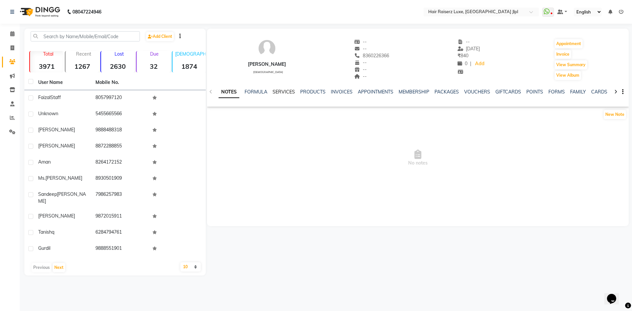
click at [287, 92] on link "SERVICES" at bounding box center [284, 92] width 22 height 6
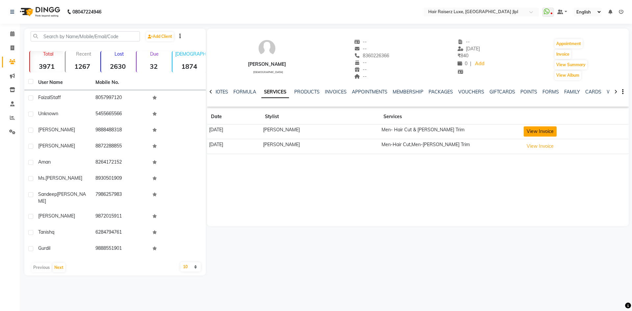
click at [524, 131] on button "View Invoice" at bounding box center [540, 131] width 33 height 10
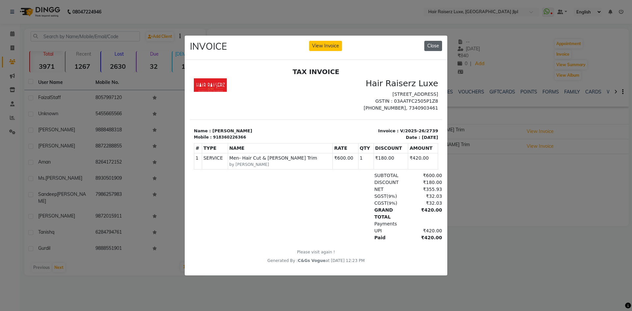
click at [428, 42] on button "Close" at bounding box center [433, 46] width 18 height 10
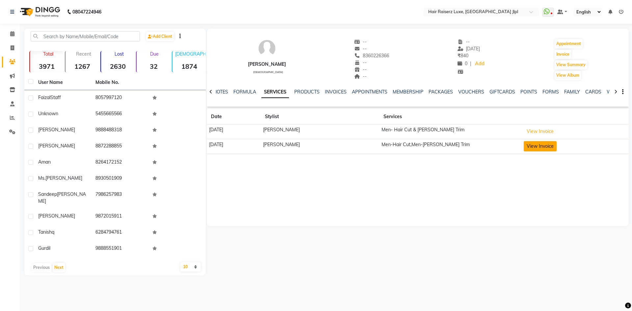
click at [531, 147] on button "View Invoice" at bounding box center [540, 146] width 33 height 10
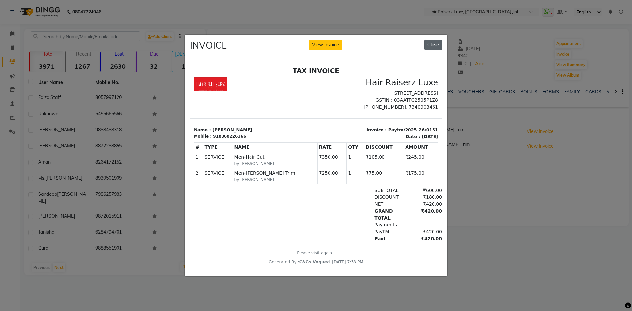
click at [435, 44] on button "Close" at bounding box center [433, 45] width 18 height 10
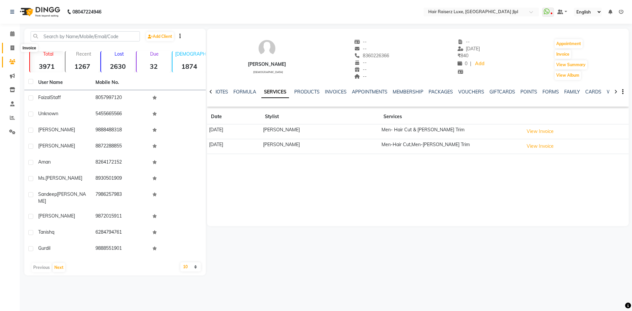
click at [13, 49] on icon at bounding box center [13, 47] width 4 height 5
select select "service"
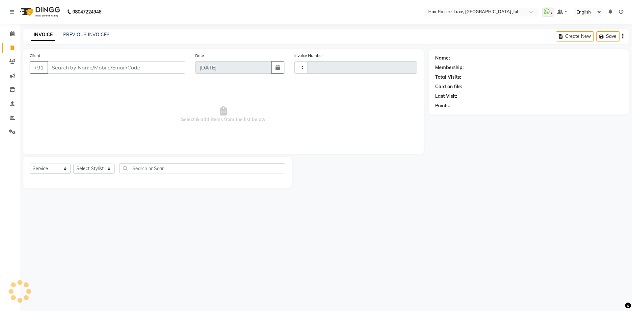
type input "3264"
select select "5409"
